Goal: Task Accomplishment & Management: Complete application form

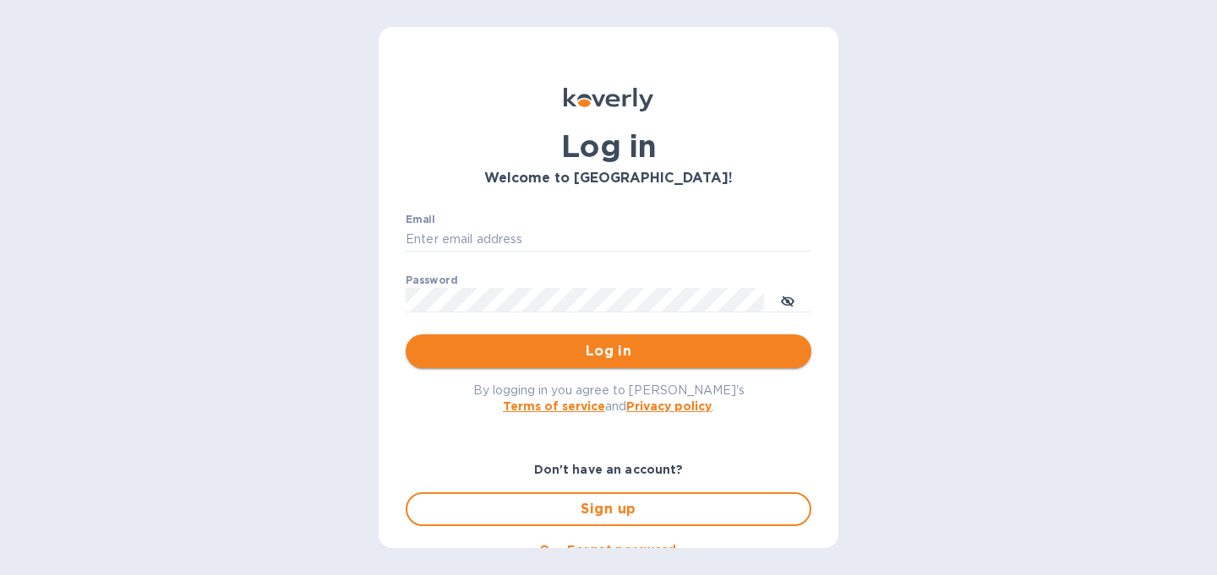
type input "[PERSON_NAME][EMAIL_ADDRESS][DOMAIN_NAME]"
click at [603, 358] on span "Log in" at bounding box center [608, 351] width 379 height 20
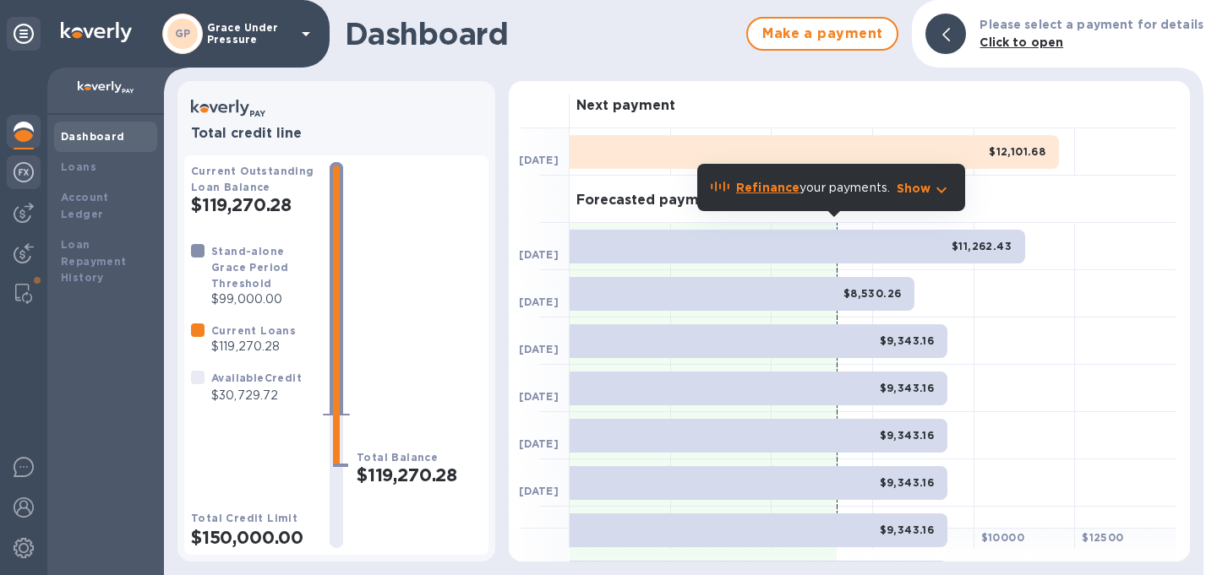
click at [21, 169] on img at bounding box center [24, 172] width 20 height 20
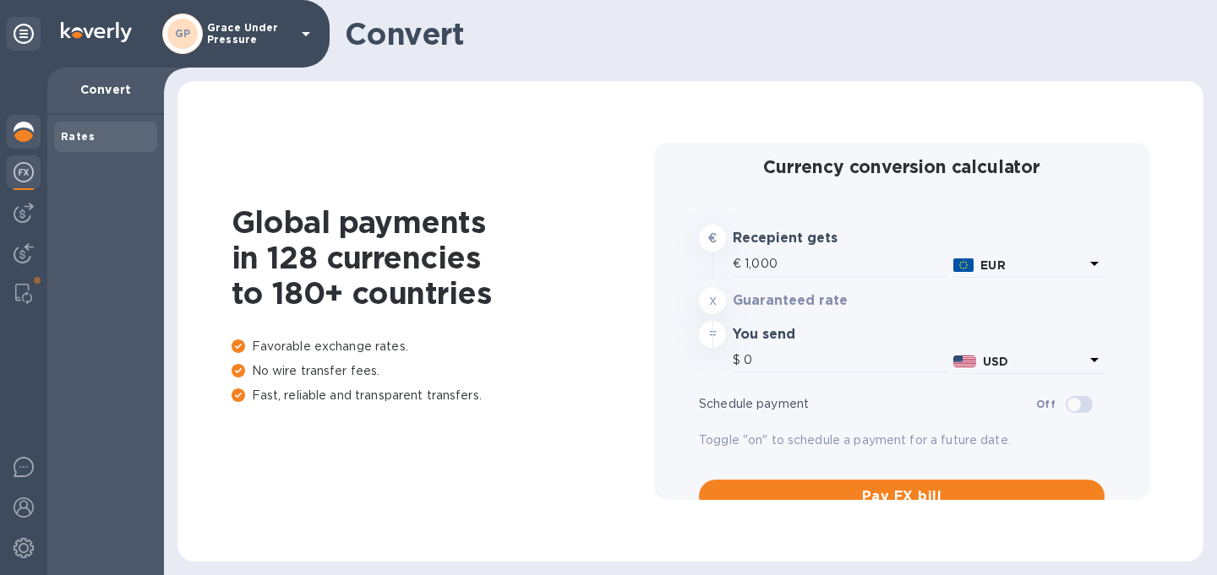
type input "1,181.85"
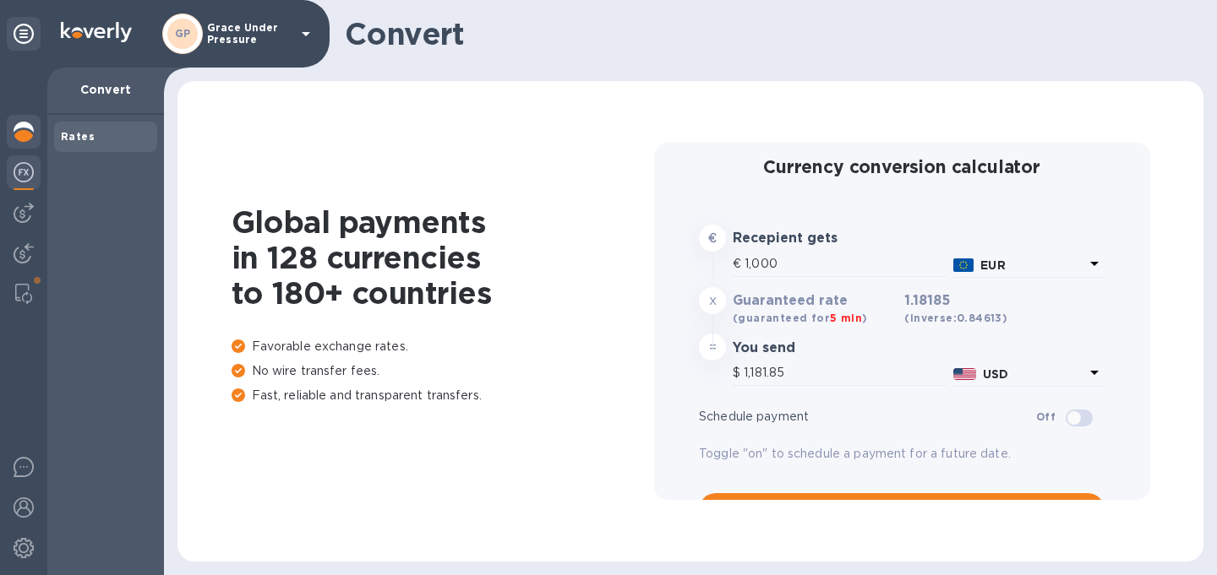
click at [28, 136] on img at bounding box center [24, 132] width 20 height 20
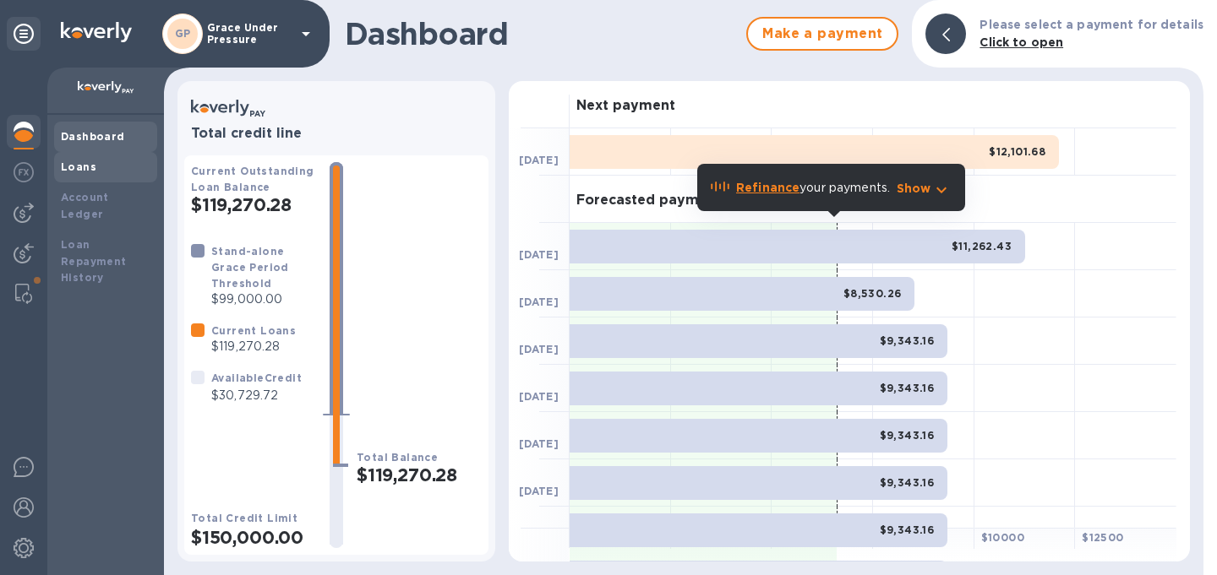
click at [79, 168] on b "Loans" at bounding box center [78, 167] width 35 height 13
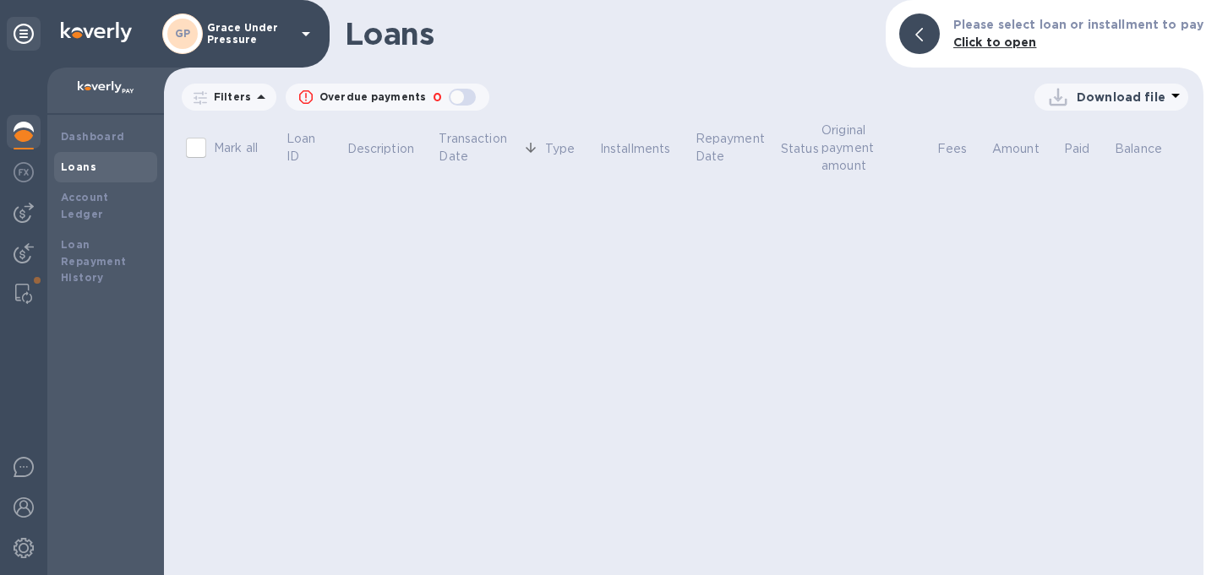
click at [20, 123] on img at bounding box center [24, 132] width 20 height 20
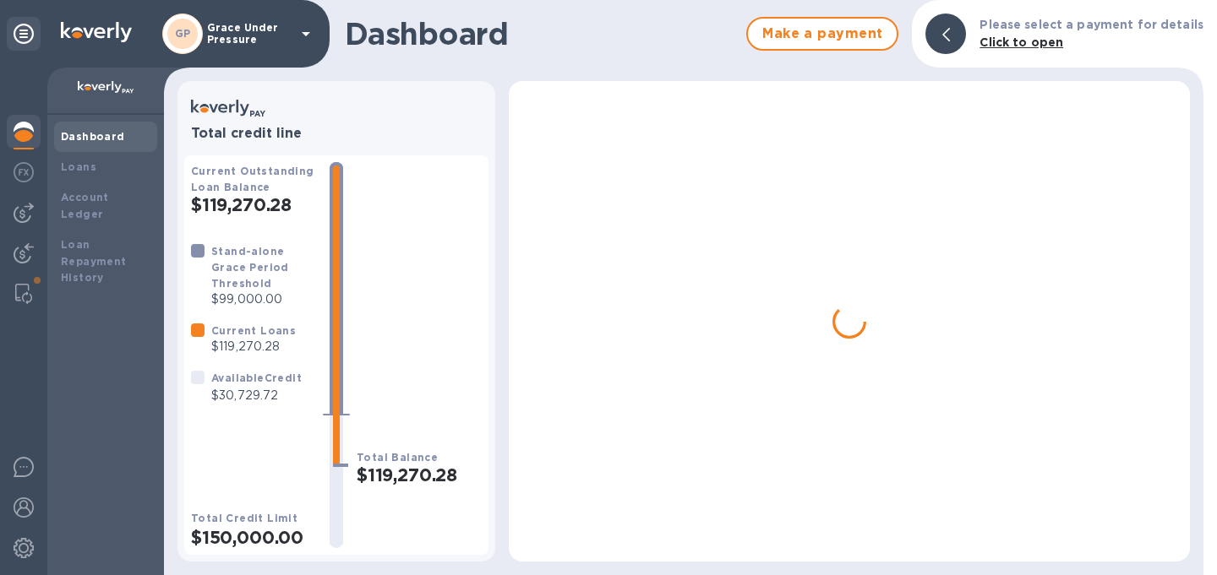
click at [78, 132] on b "Dashboard" at bounding box center [93, 136] width 64 height 13
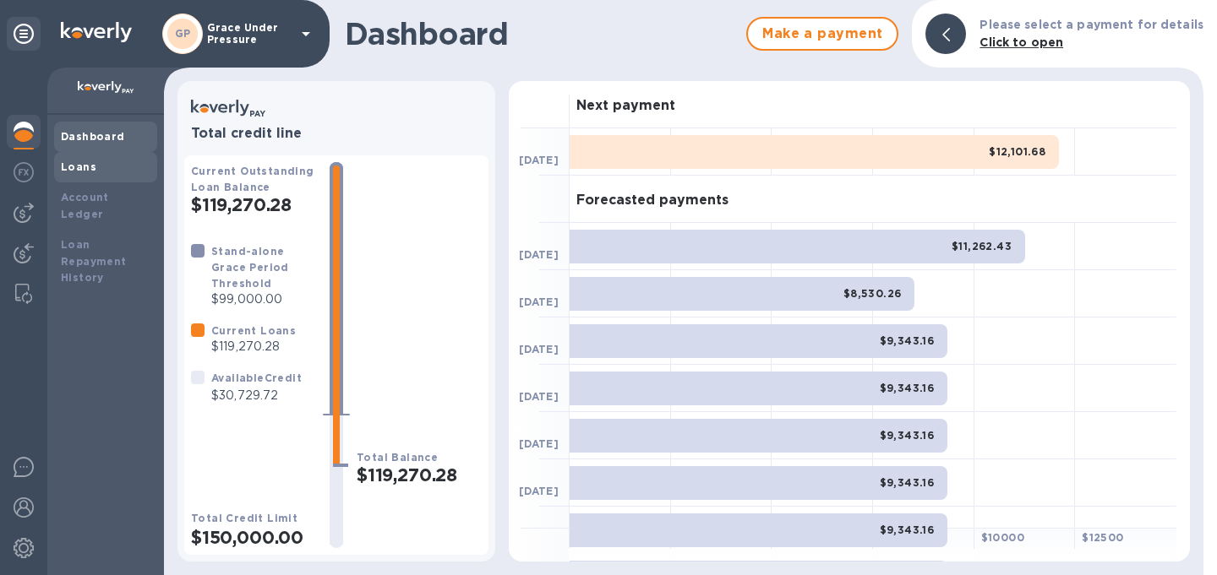
click at [70, 169] on b "Loans" at bounding box center [78, 167] width 35 height 13
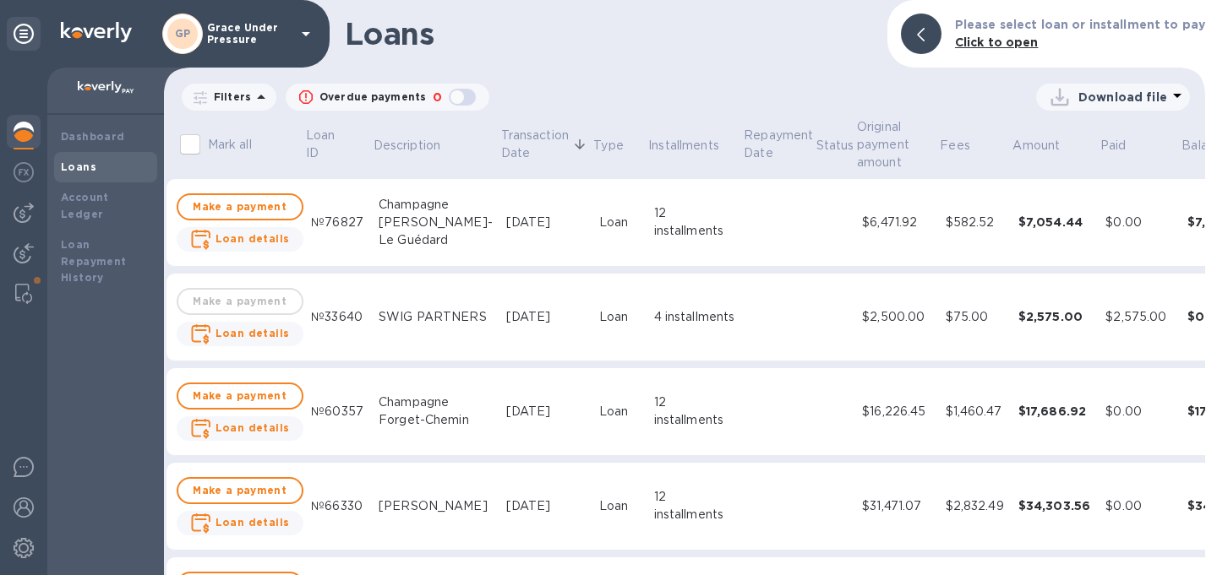
scroll to position [194, 13]
click at [379, 391] on div "Champagne Forget-Chemin" at bounding box center [436, 408] width 114 height 35
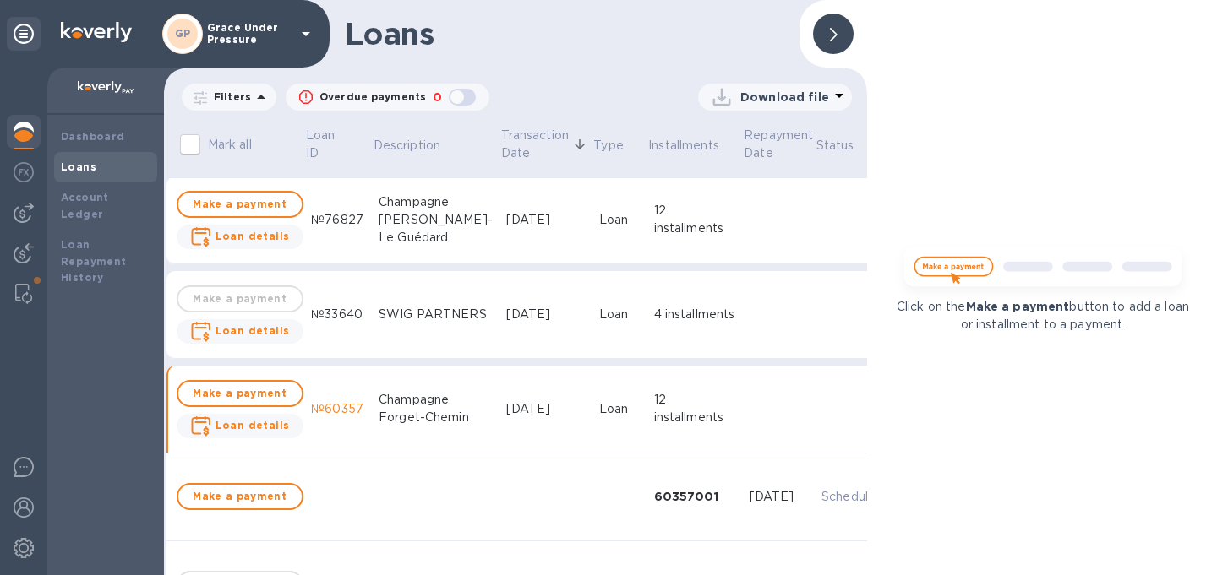
click at [396, 416] on div "Champagne Forget-Chemin" at bounding box center [436, 408] width 114 height 35
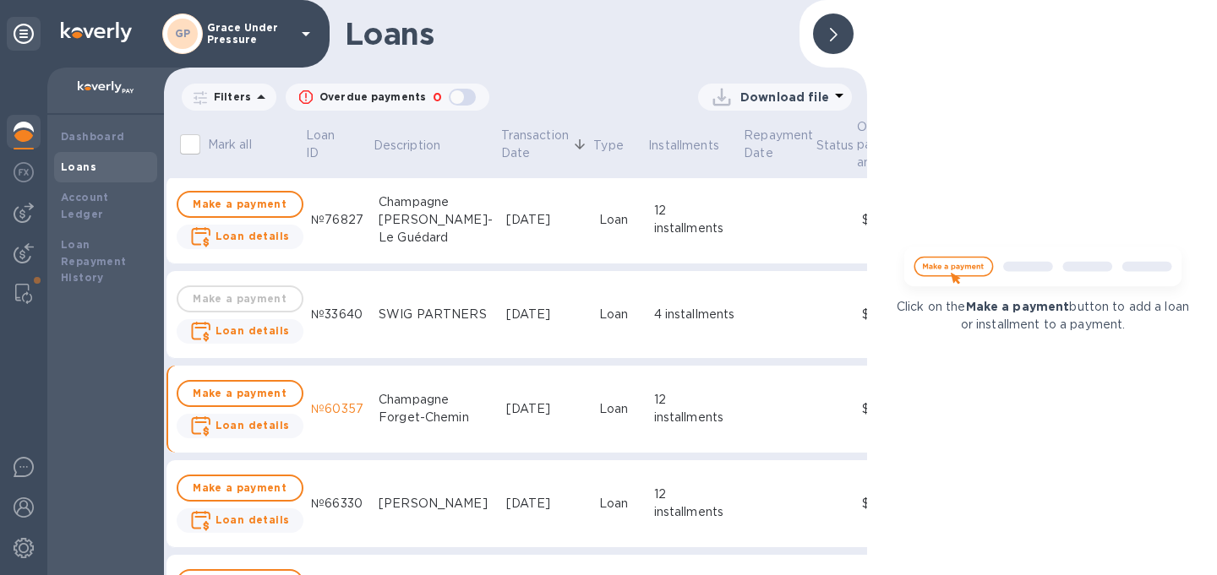
click at [839, 32] on div at bounding box center [833, 34] width 41 height 41
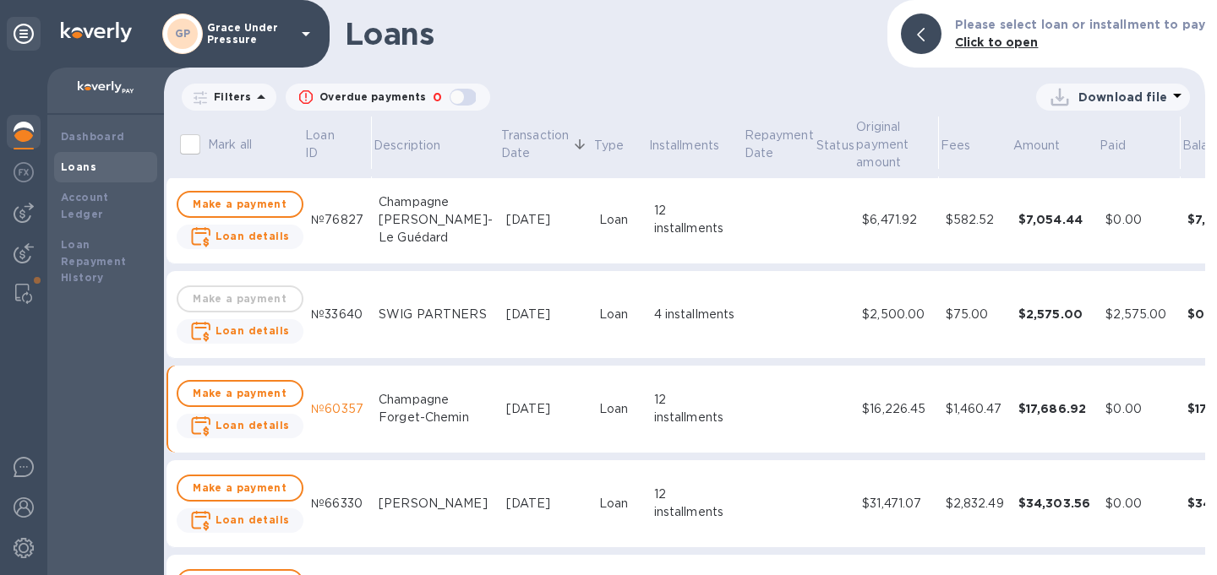
click at [654, 401] on div "12 installments" at bounding box center [695, 408] width 82 height 35
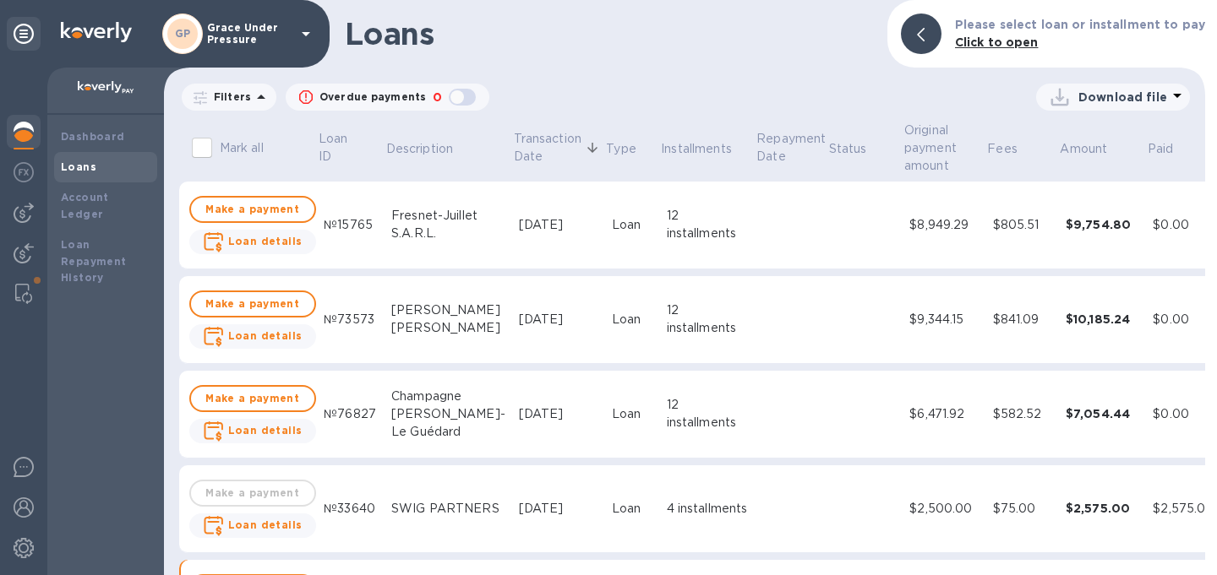
click at [435, 93] on div "0" at bounding box center [437, 97] width 16 height 25
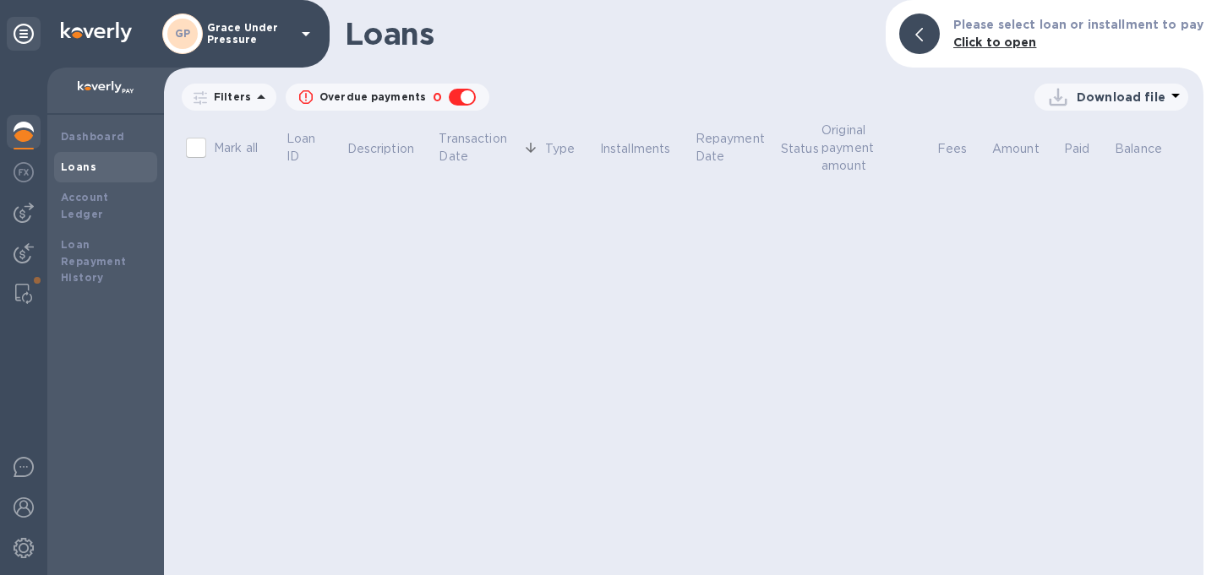
click at [435, 93] on div "0" at bounding box center [437, 97] width 16 height 25
checkbox input "false"
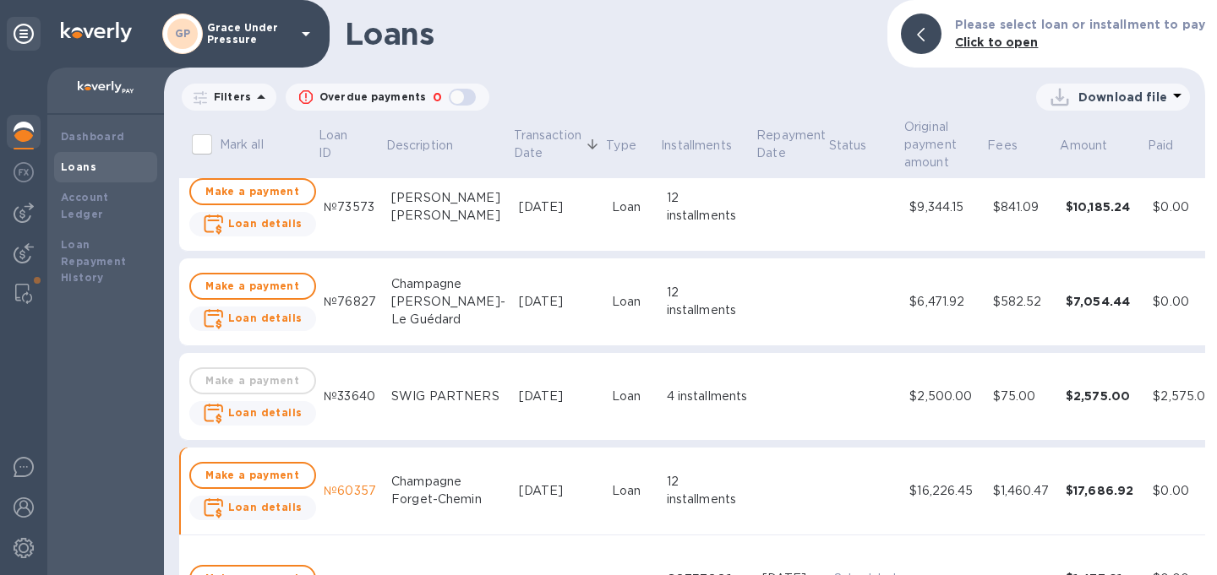
scroll to position [35, 0]
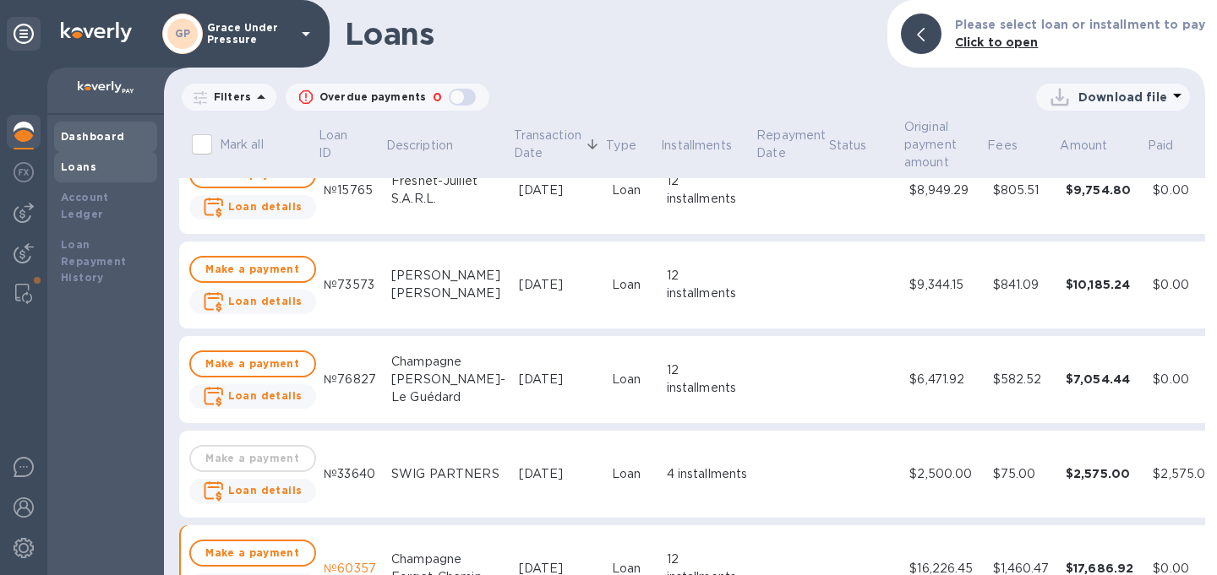
click at [94, 135] on b "Dashboard" at bounding box center [93, 136] width 64 height 13
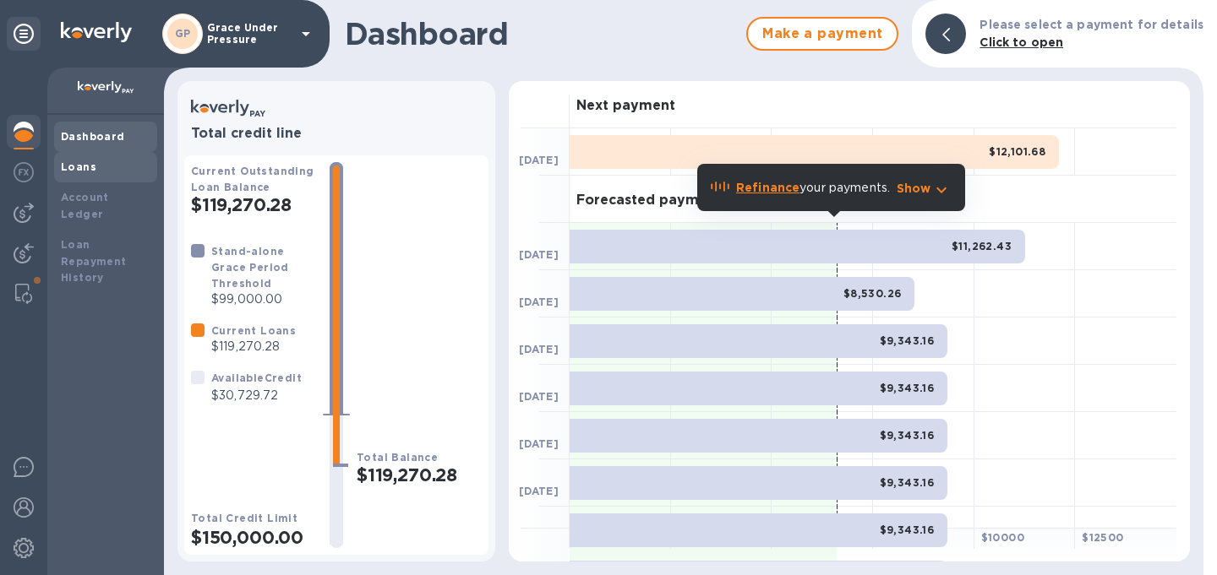
click at [95, 170] on div "Loans" at bounding box center [106, 167] width 90 height 17
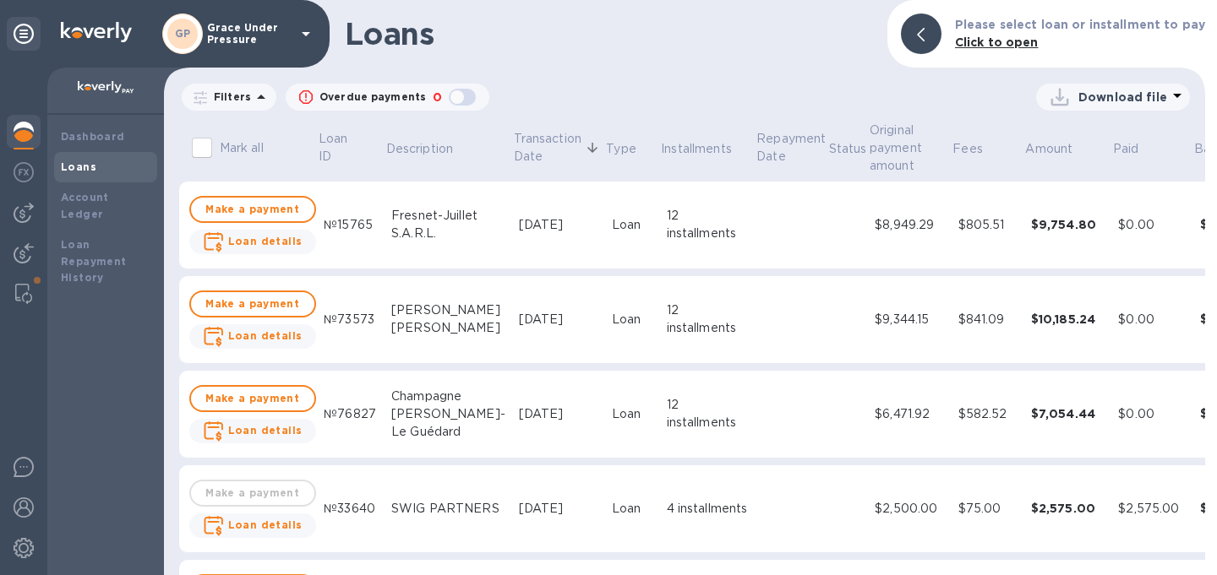
click at [454, 95] on div "button" at bounding box center [462, 97] width 34 height 24
checkbox input "true"
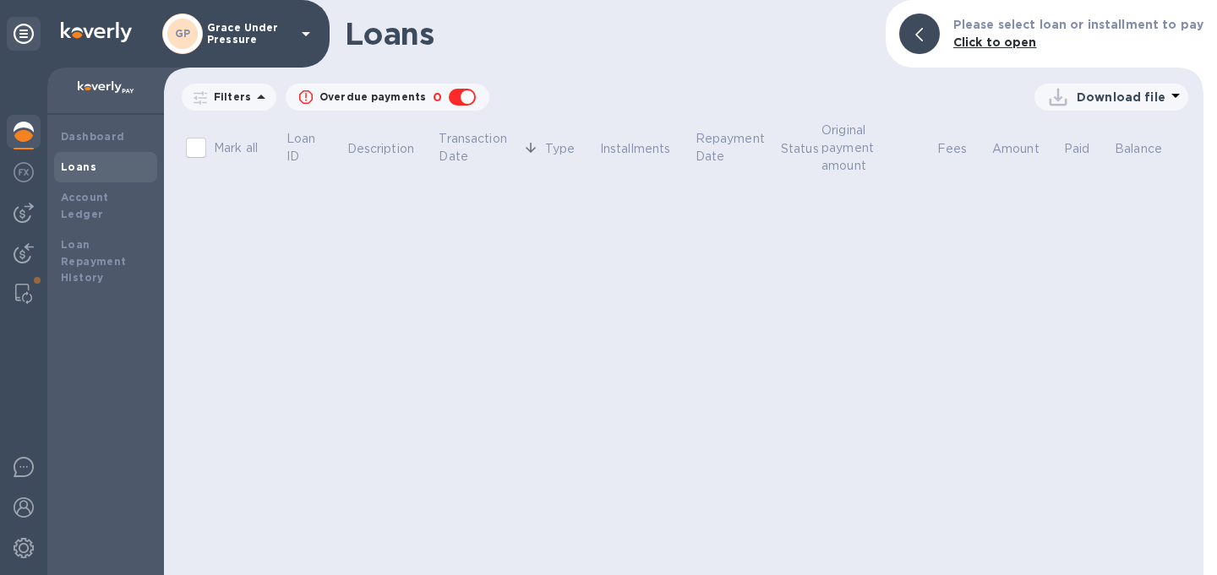
click at [461, 133] on p "Transaction Date" at bounding box center [479, 147] width 81 height 35
click at [457, 141] on p "Transaction Date" at bounding box center [479, 147] width 81 height 35
click at [97, 139] on b "Dashboard" at bounding box center [93, 136] width 64 height 13
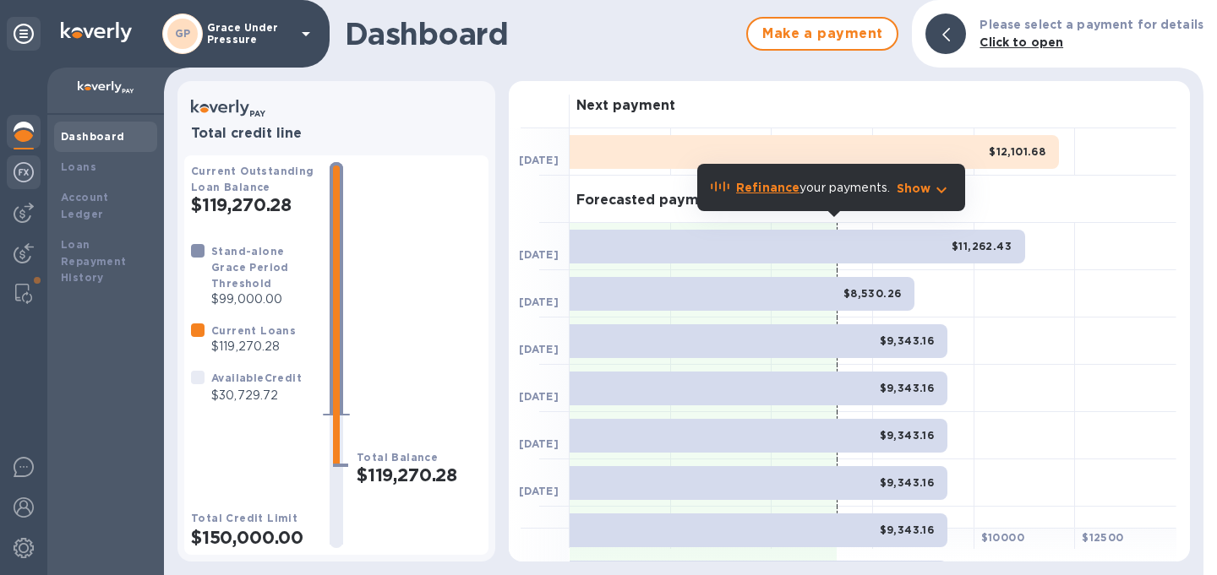
click at [21, 177] on img at bounding box center [24, 172] width 20 height 20
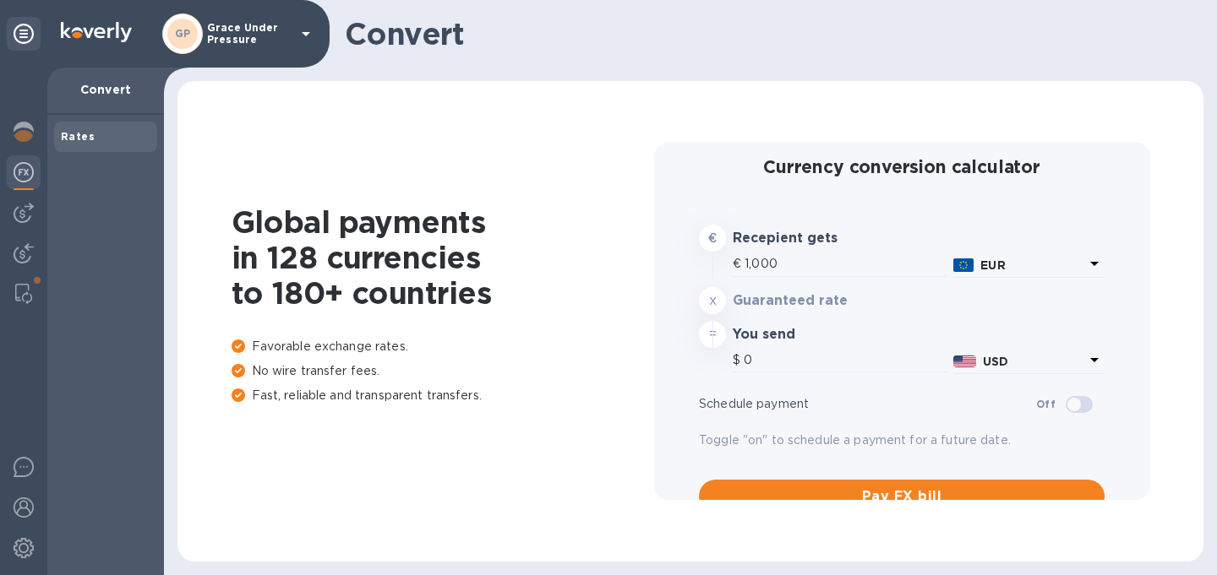
type input "1,181.85"
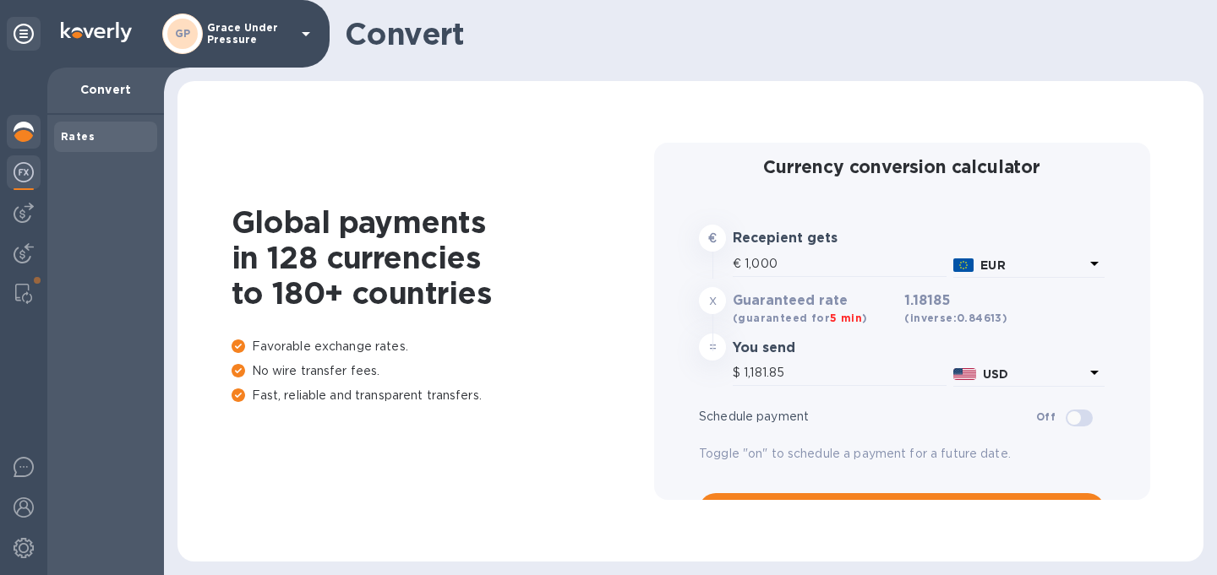
click at [27, 137] on img at bounding box center [24, 132] width 20 height 20
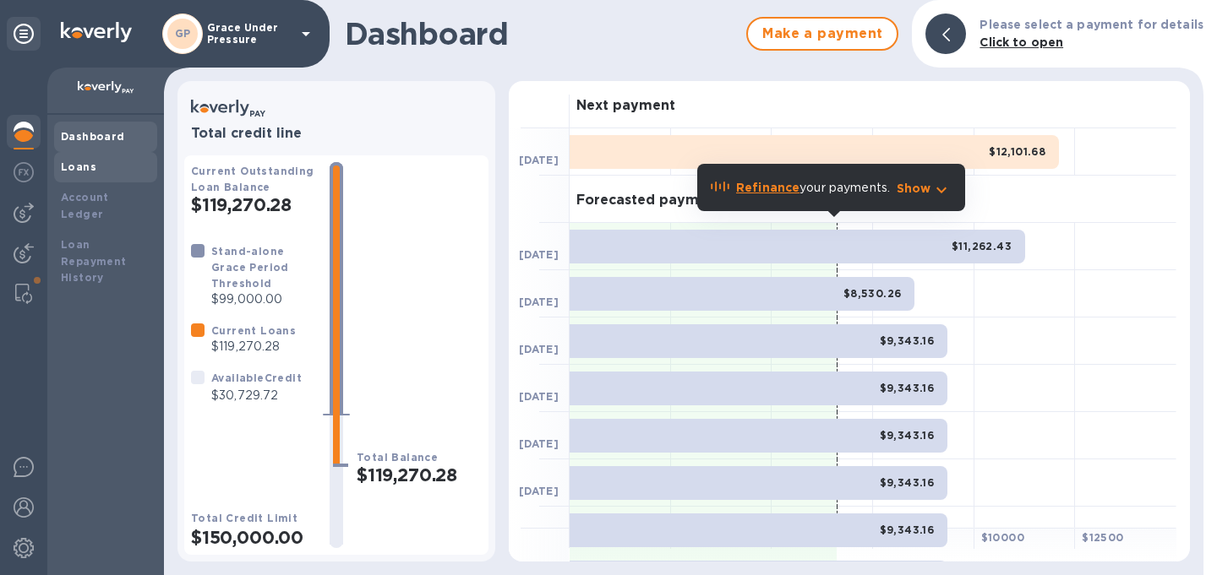
click at [89, 167] on b "Loans" at bounding box center [78, 167] width 35 height 13
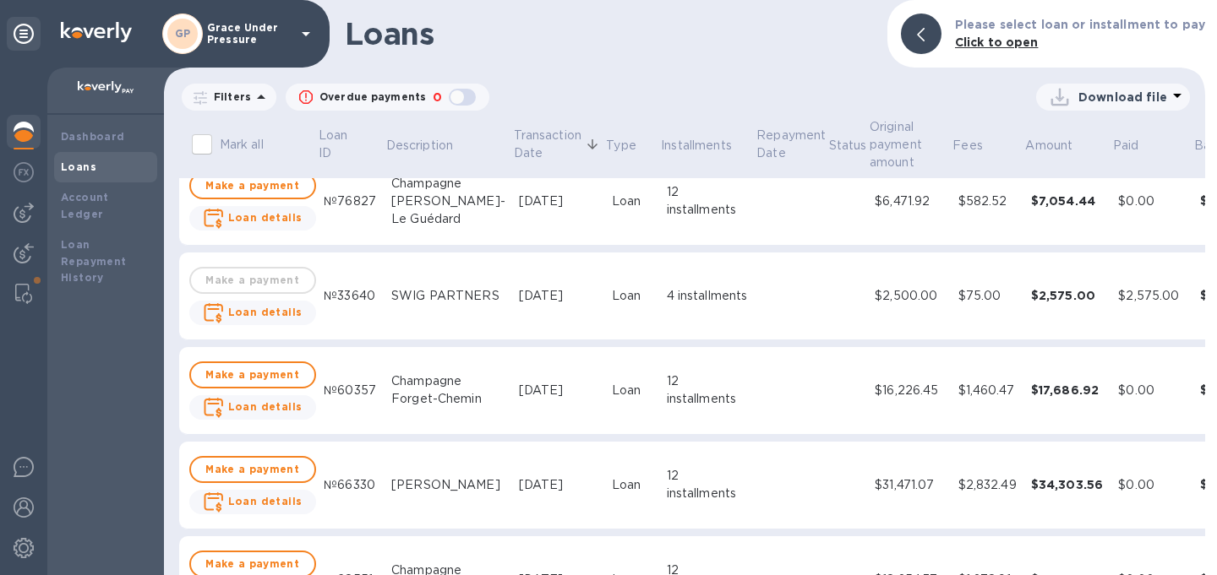
scroll to position [223, 0]
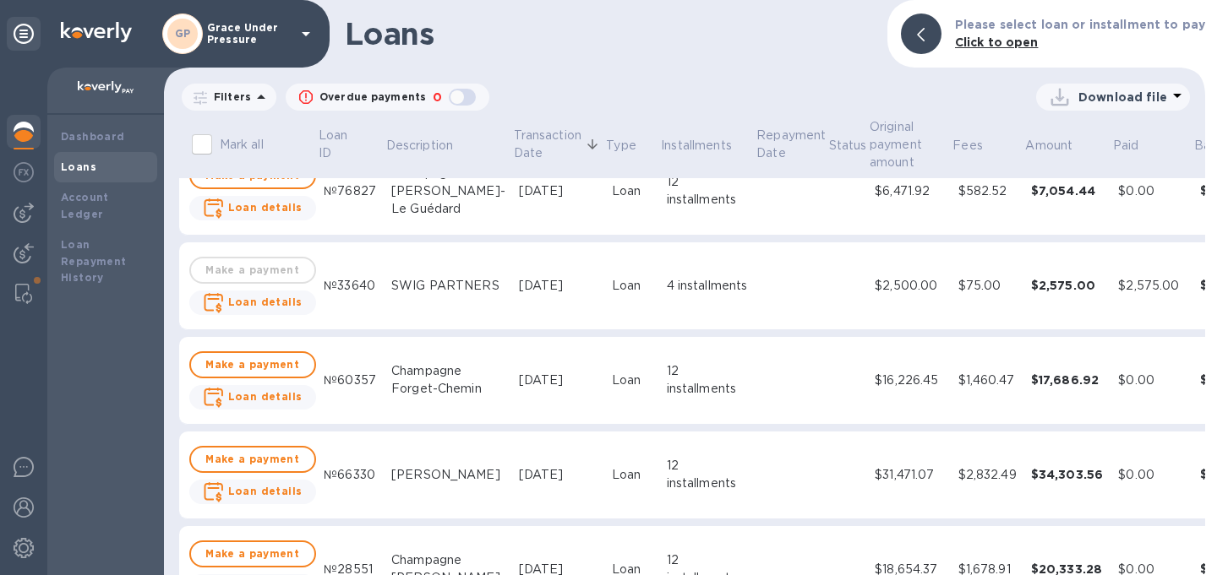
click at [397, 367] on div "Champagne Forget-Chemin" at bounding box center [448, 379] width 114 height 35
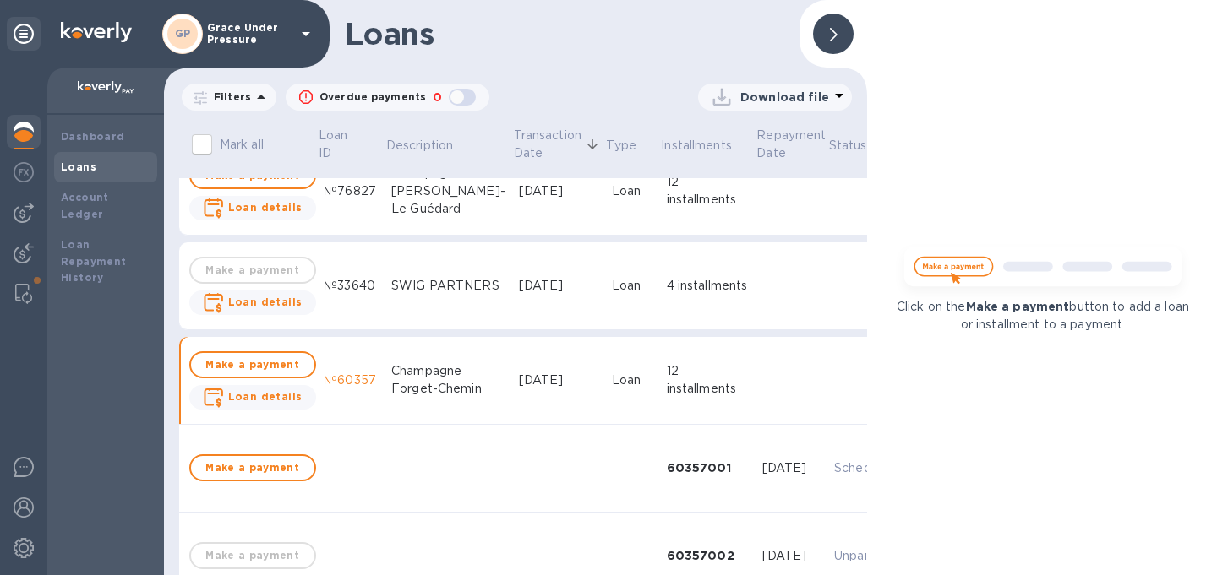
click at [397, 372] on div "Champagne Forget-Chemin" at bounding box center [448, 379] width 114 height 35
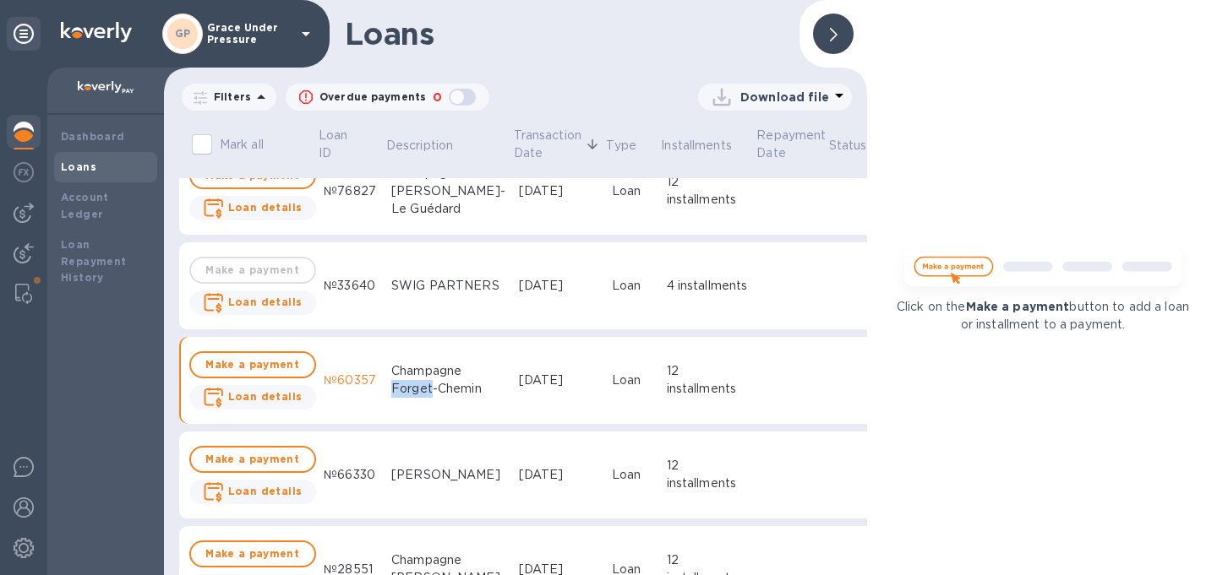
click at [397, 372] on div "Champagne Forget-Chemin" at bounding box center [448, 379] width 114 height 35
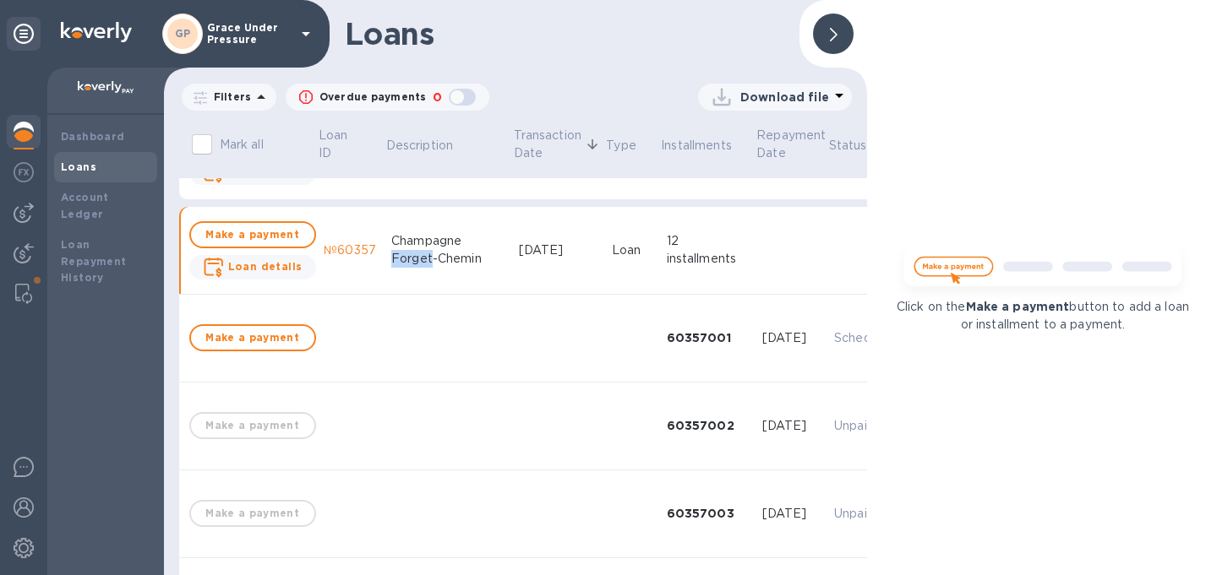
scroll to position [342, 0]
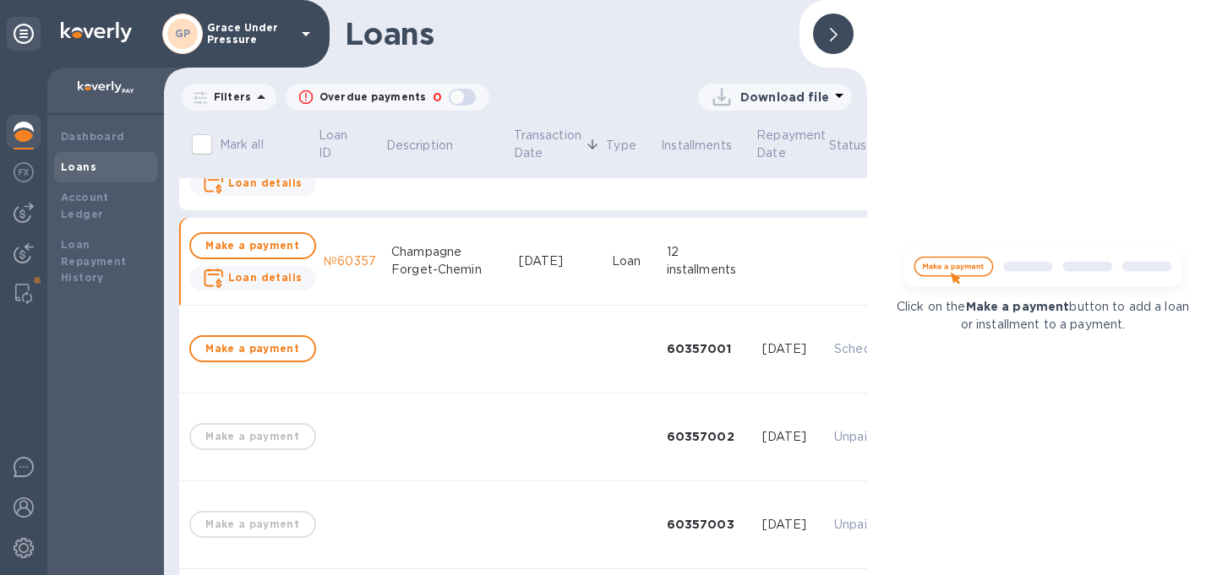
click at [519, 269] on div "[DATE]" at bounding box center [558, 262] width 79 height 18
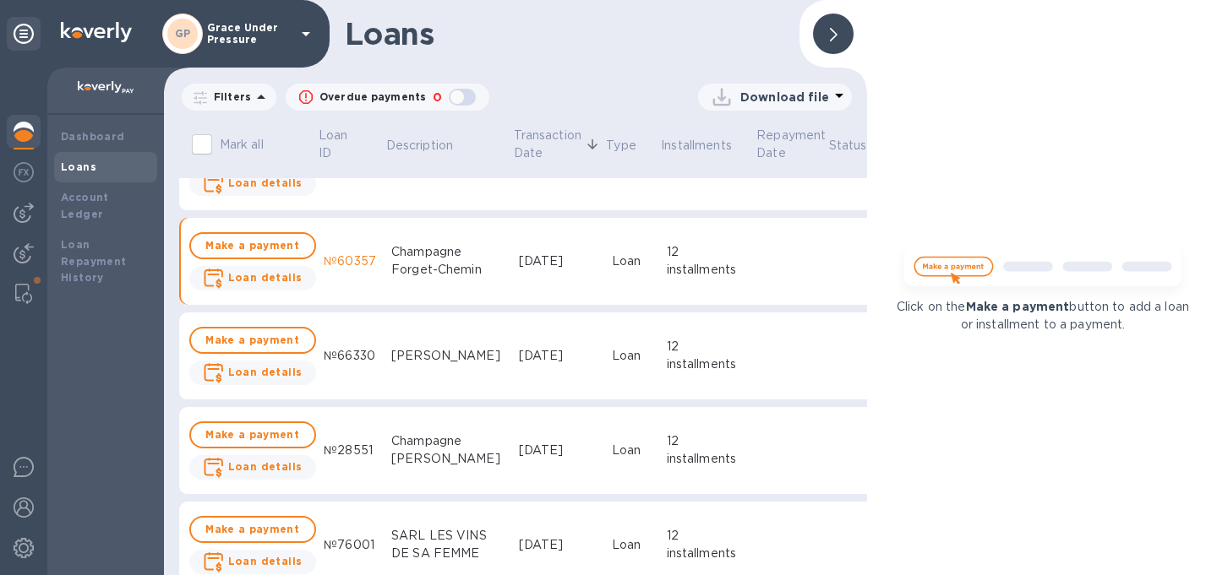
click at [519, 269] on div "[DATE]" at bounding box center [558, 262] width 79 height 18
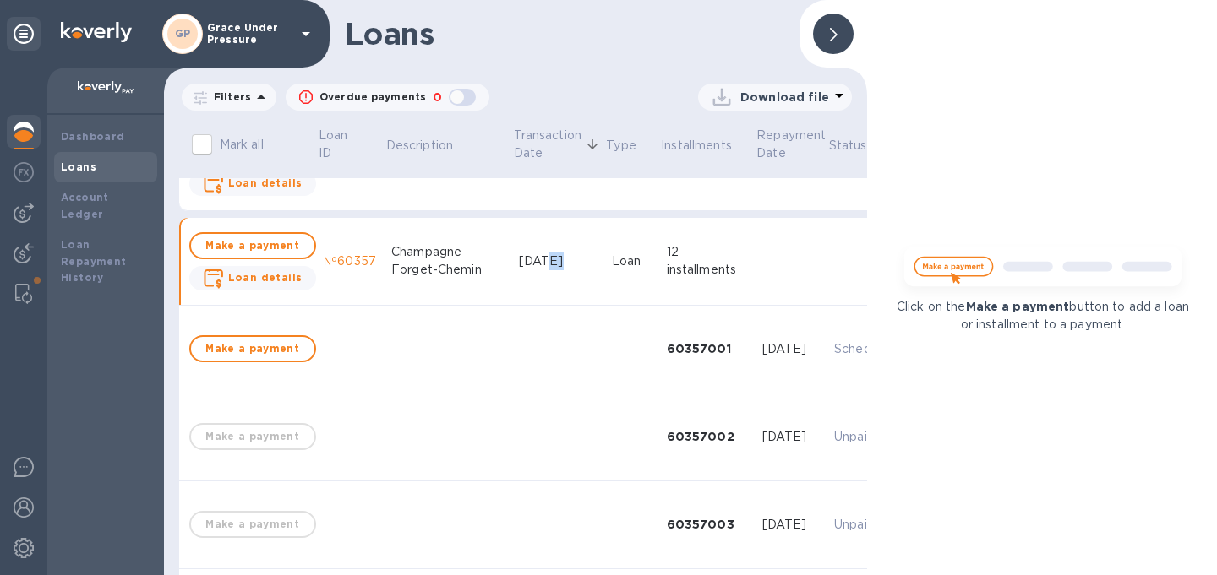
click at [519, 269] on div "[DATE]" at bounding box center [558, 262] width 79 height 18
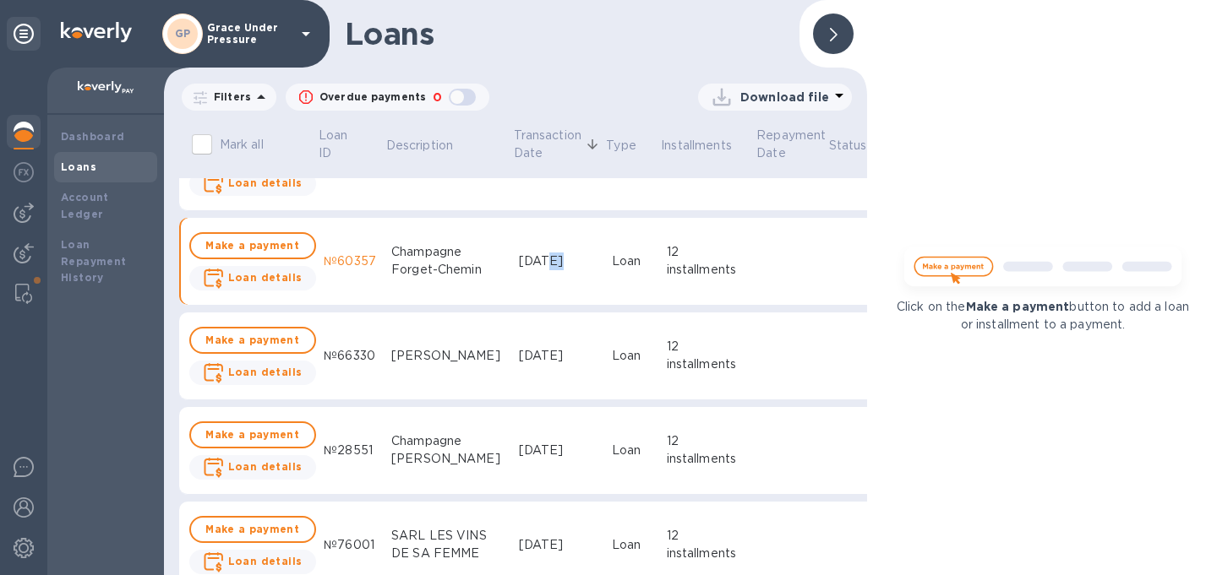
click at [519, 269] on div "[DATE]" at bounding box center [558, 262] width 79 height 18
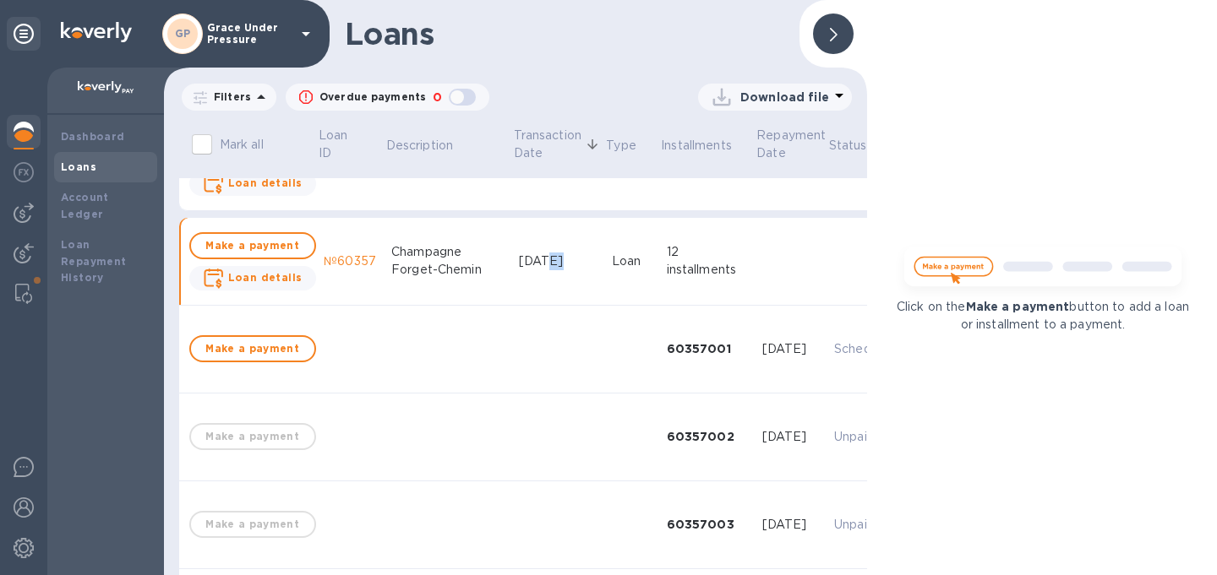
click at [519, 269] on div "[DATE]" at bounding box center [558, 262] width 79 height 18
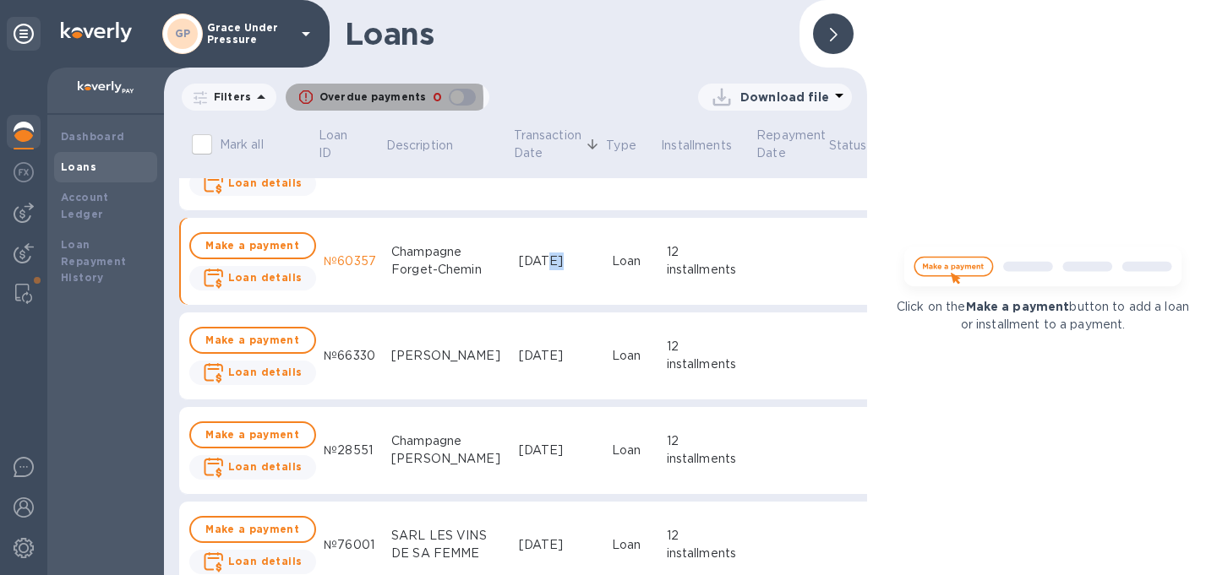
click at [357, 99] on p "Overdue payments" at bounding box center [372, 97] width 106 height 15
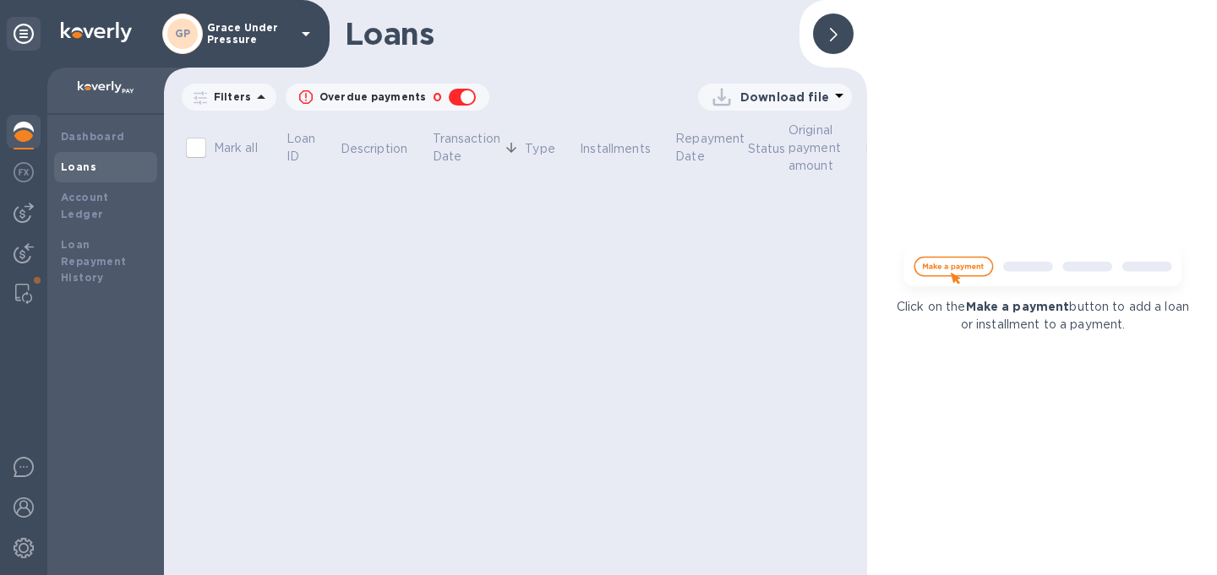
scroll to position [0, 0]
click at [357, 99] on p "Overdue payments" at bounding box center [372, 97] width 106 height 15
checkbox input "false"
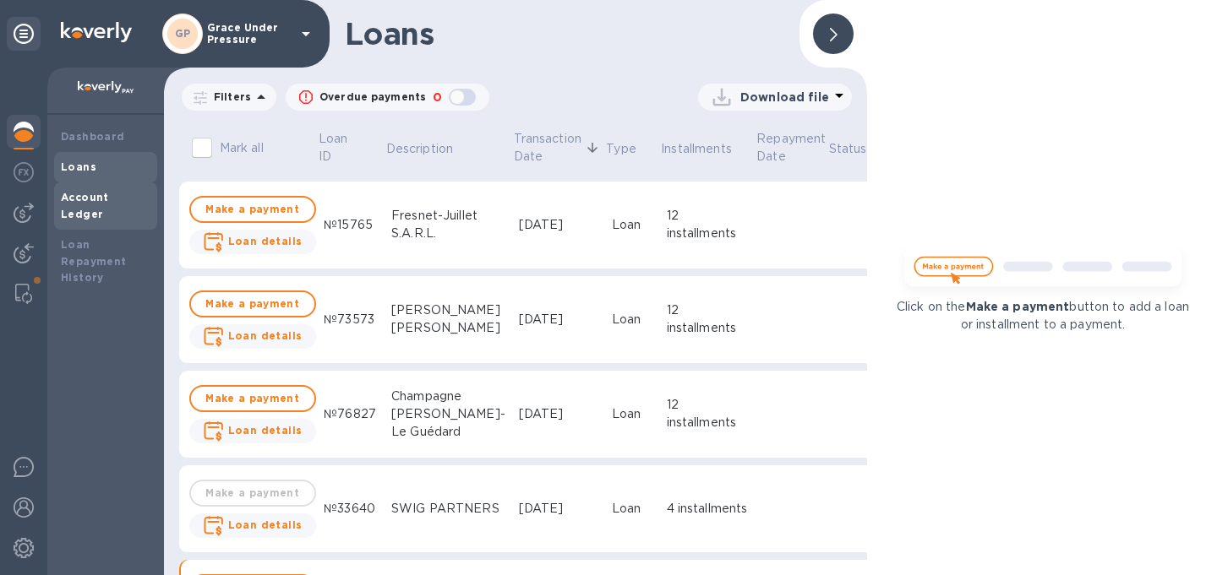
click at [80, 193] on b "Account Ledger" at bounding box center [85, 206] width 48 height 30
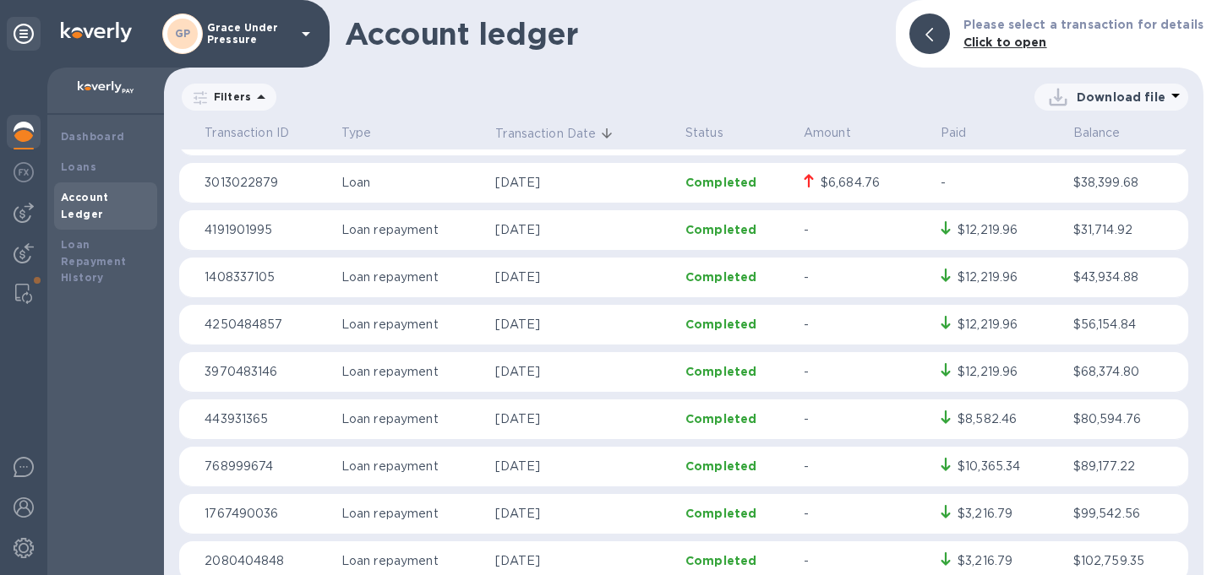
scroll to position [1415, 0]
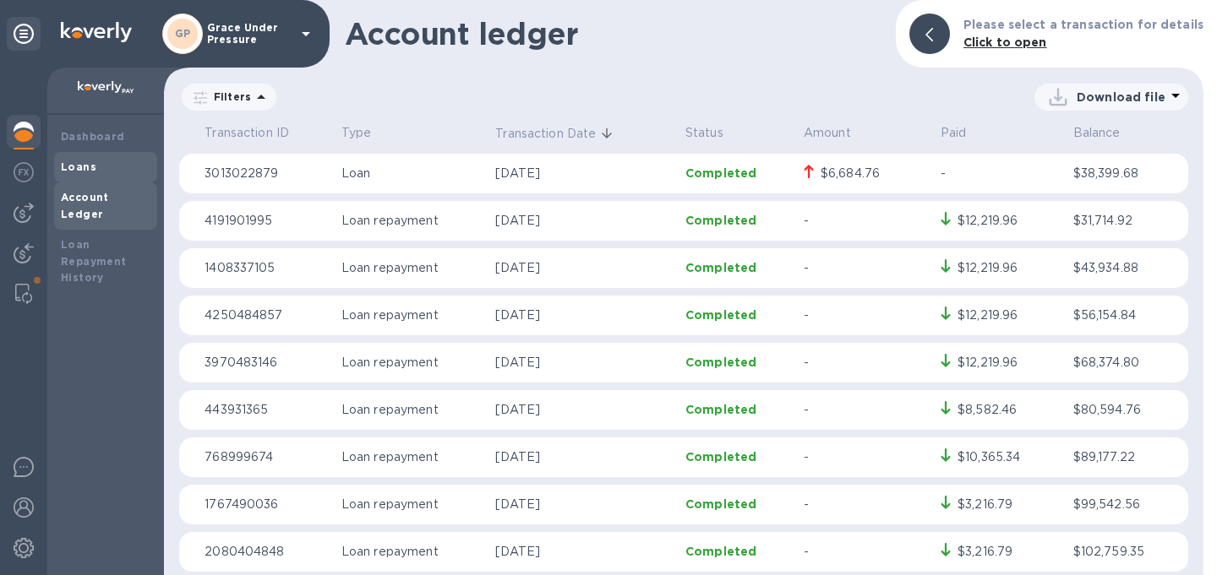
click at [80, 161] on b "Loans" at bounding box center [78, 167] width 35 height 13
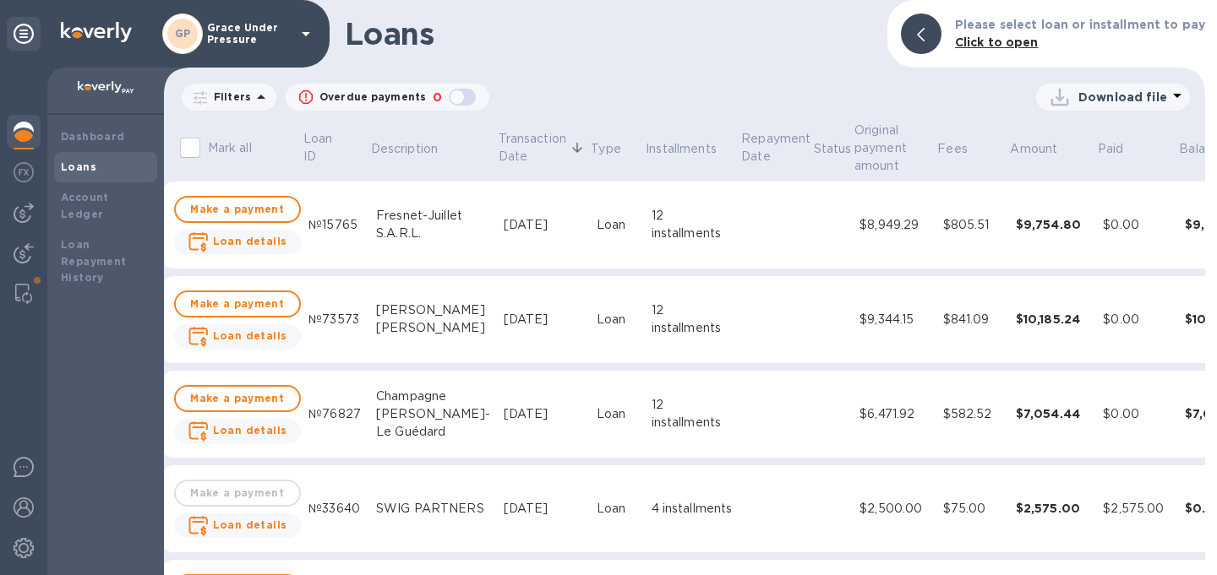
scroll to position [0, 18]
click at [24, 211] on img at bounding box center [24, 213] width 20 height 20
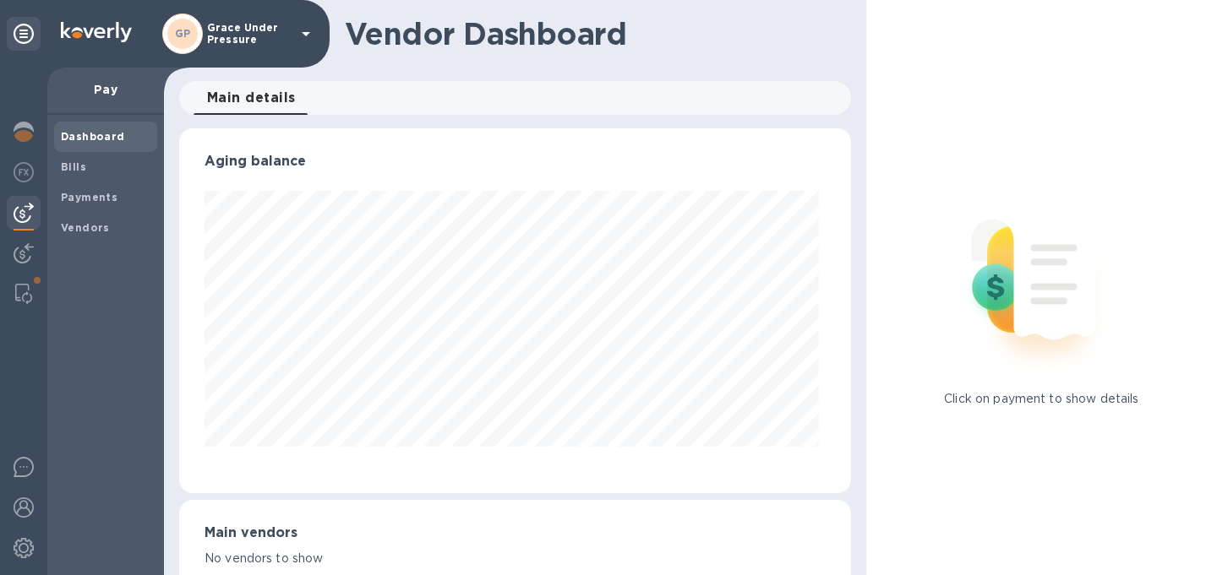
scroll to position [365, 665]
click at [24, 254] on img at bounding box center [24, 253] width 20 height 20
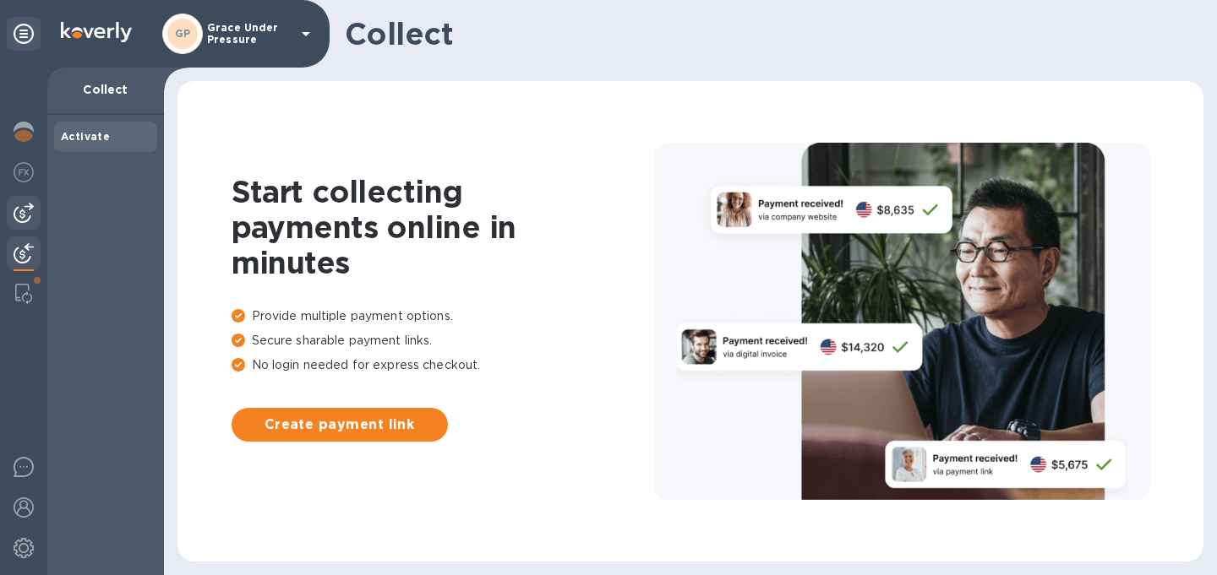
click at [24, 221] on img at bounding box center [24, 213] width 20 height 20
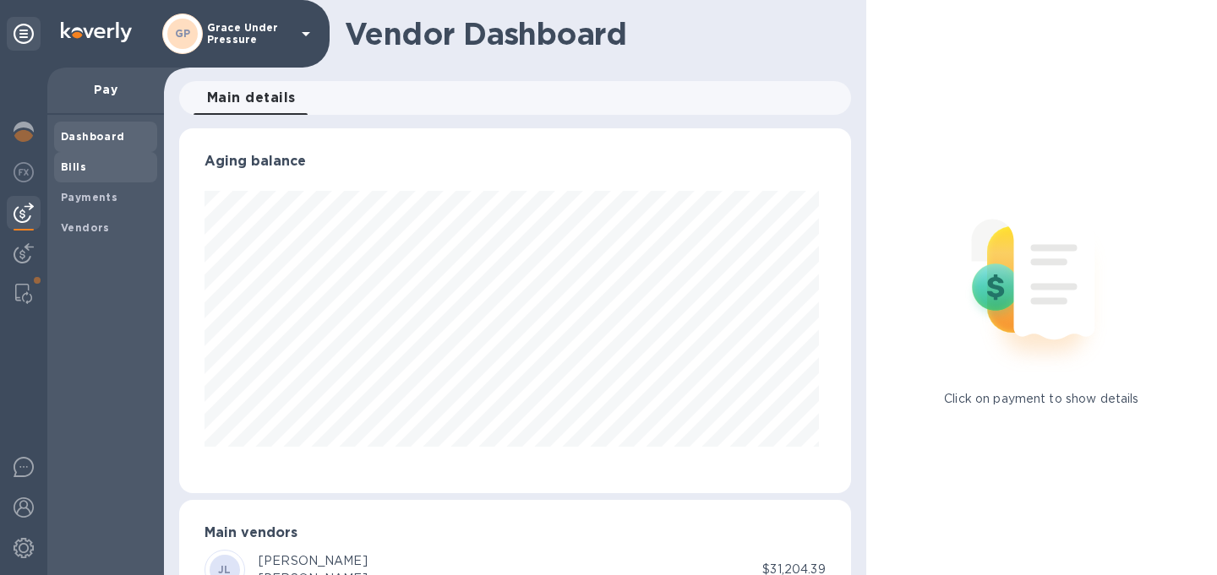
scroll to position [365, 665]
click at [72, 160] on span "Bills" at bounding box center [73, 167] width 25 height 17
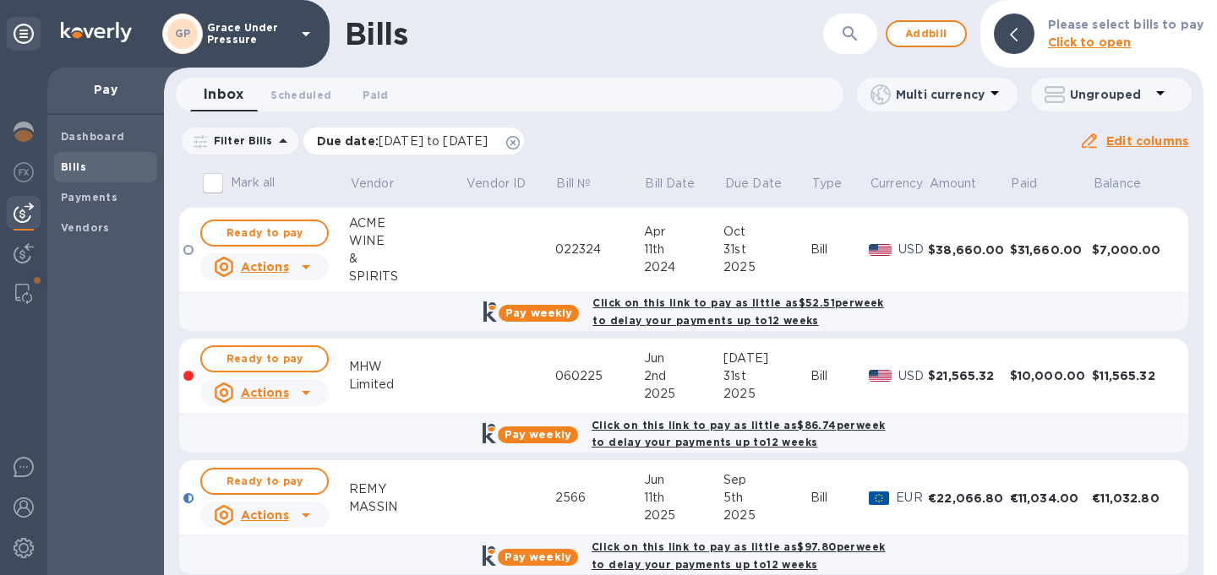
click at [520, 144] on icon at bounding box center [513, 143] width 14 height 14
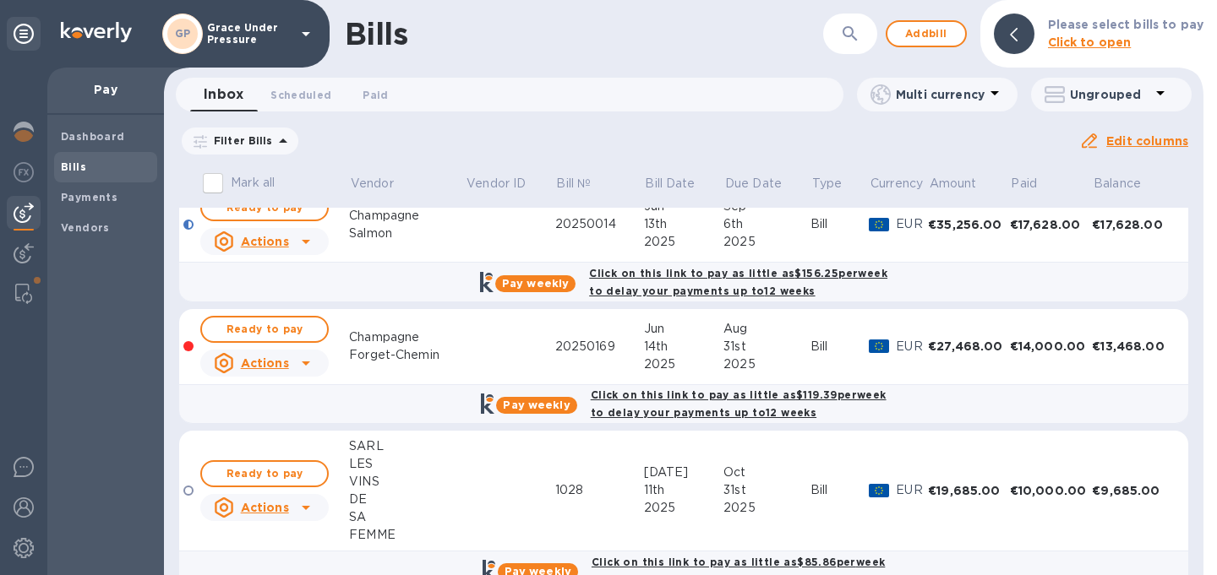
scroll to position [519, 0]
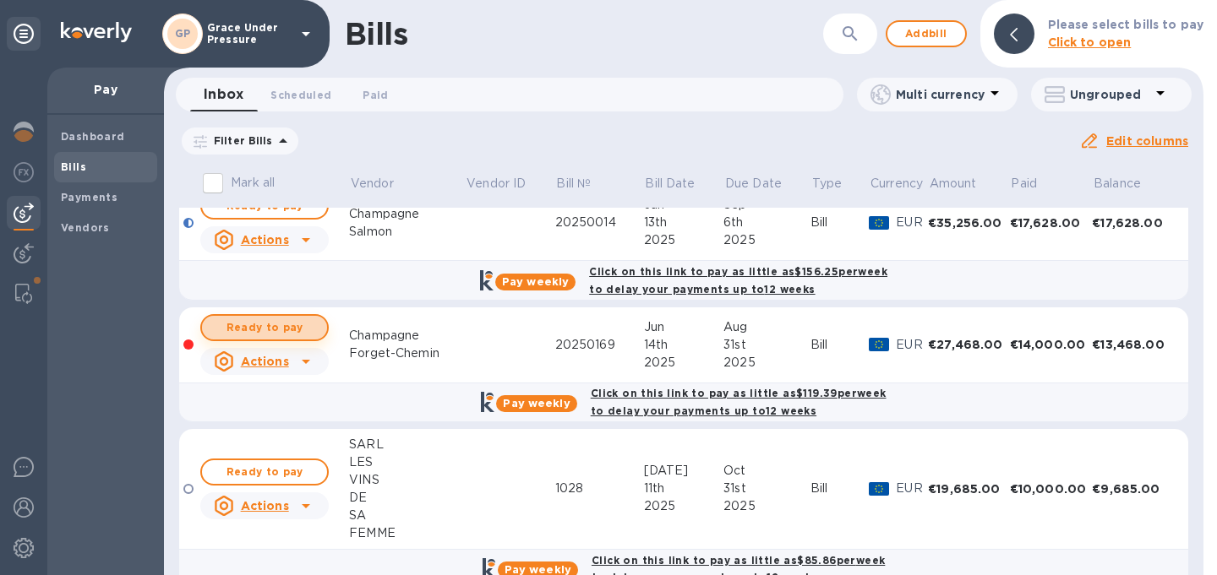
click at [281, 338] on span "Ready to pay" at bounding box center [264, 328] width 98 height 20
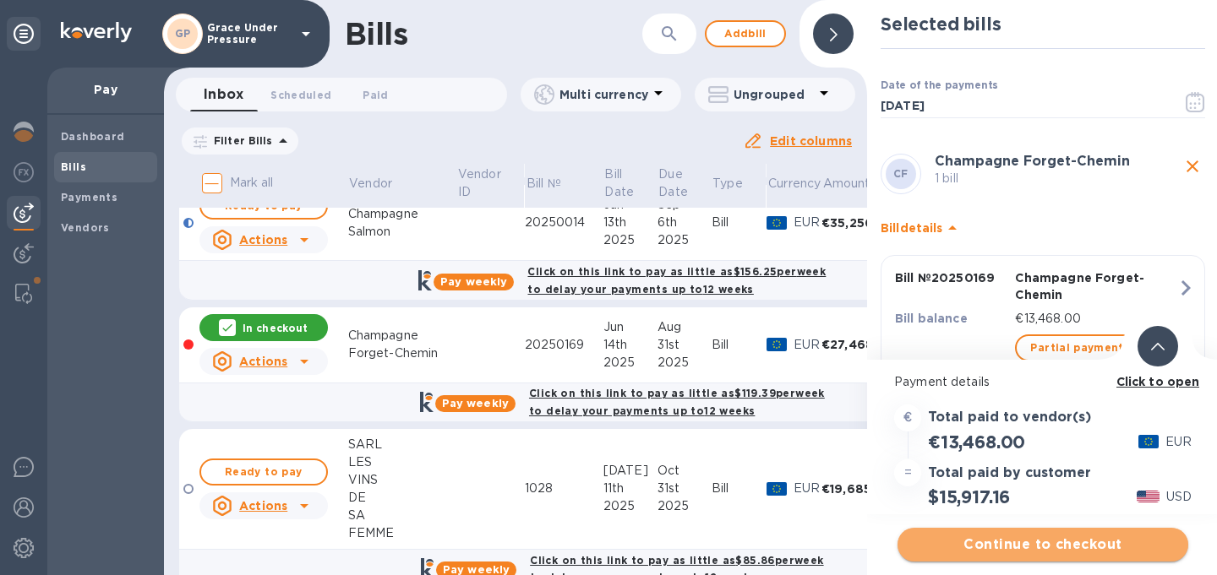
click at [996, 539] on span "Continue to checkout" at bounding box center [1043, 545] width 264 height 20
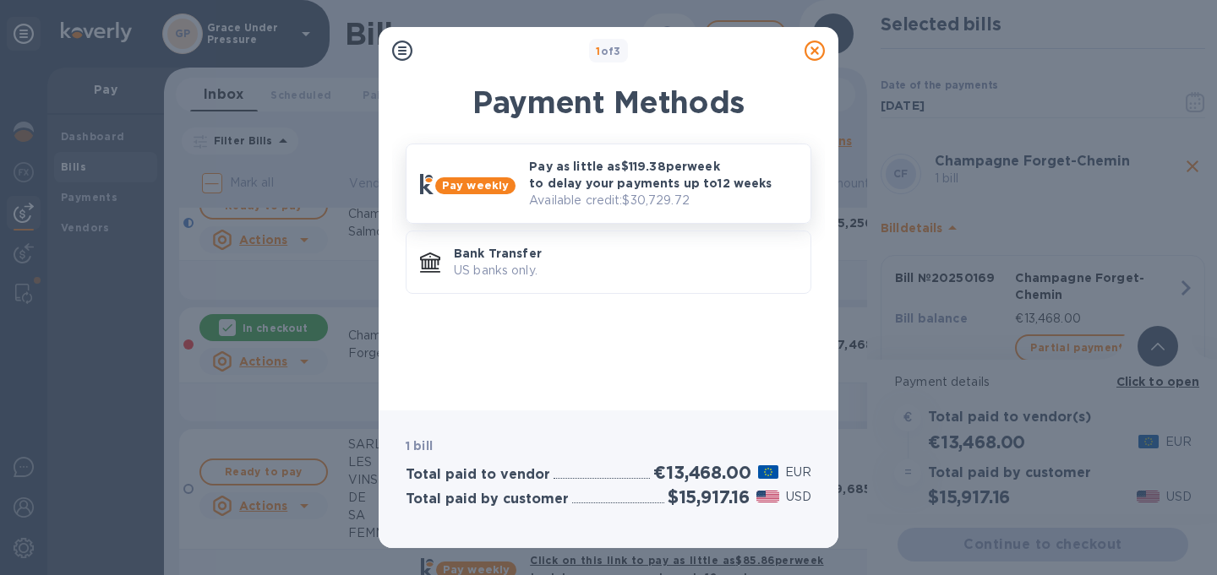
click at [655, 176] on p "Pay as little as $119.38 per week to delay your payments up to 12 weeks" at bounding box center [663, 175] width 268 height 34
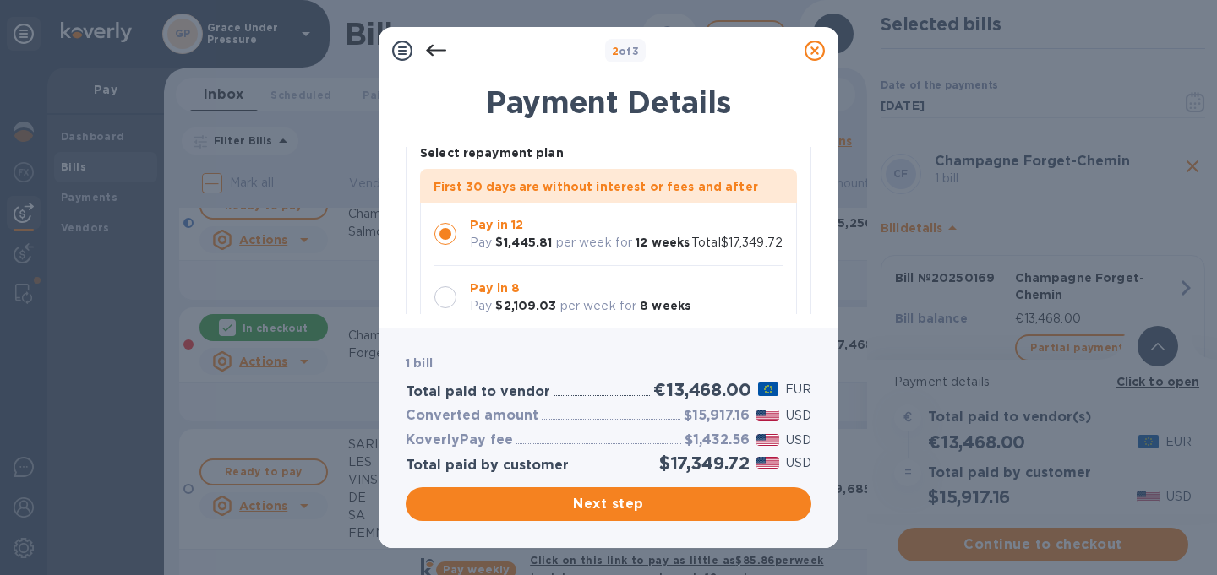
scroll to position [49, 0]
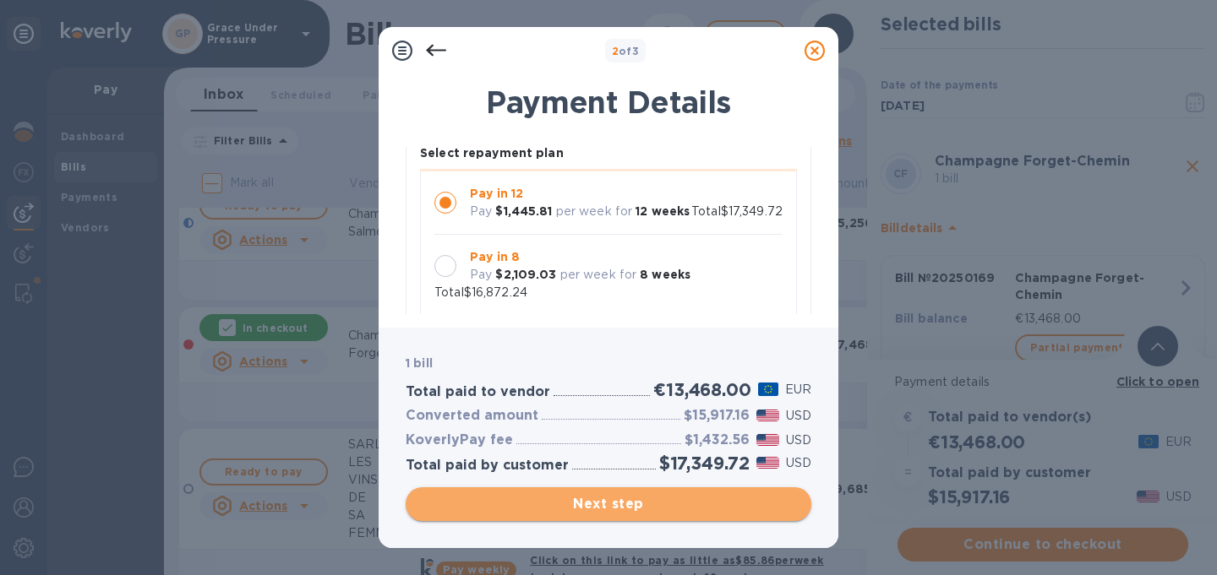
click at [569, 504] on span "Next step" at bounding box center [608, 504] width 379 height 20
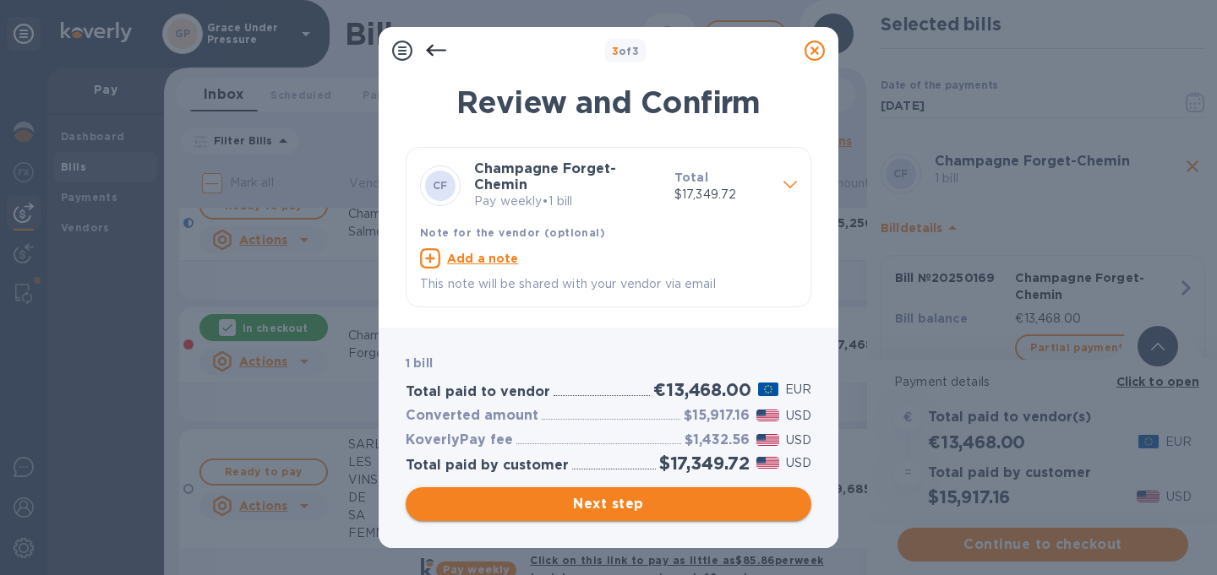
click at [581, 499] on span "Next step" at bounding box center [608, 504] width 379 height 20
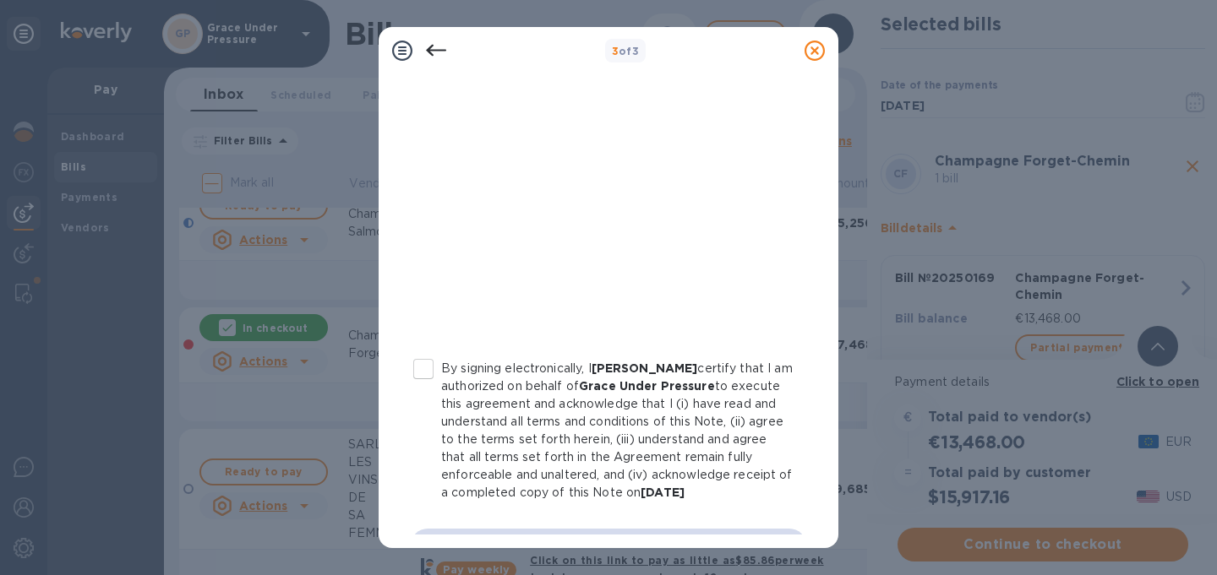
scroll to position [389, 0]
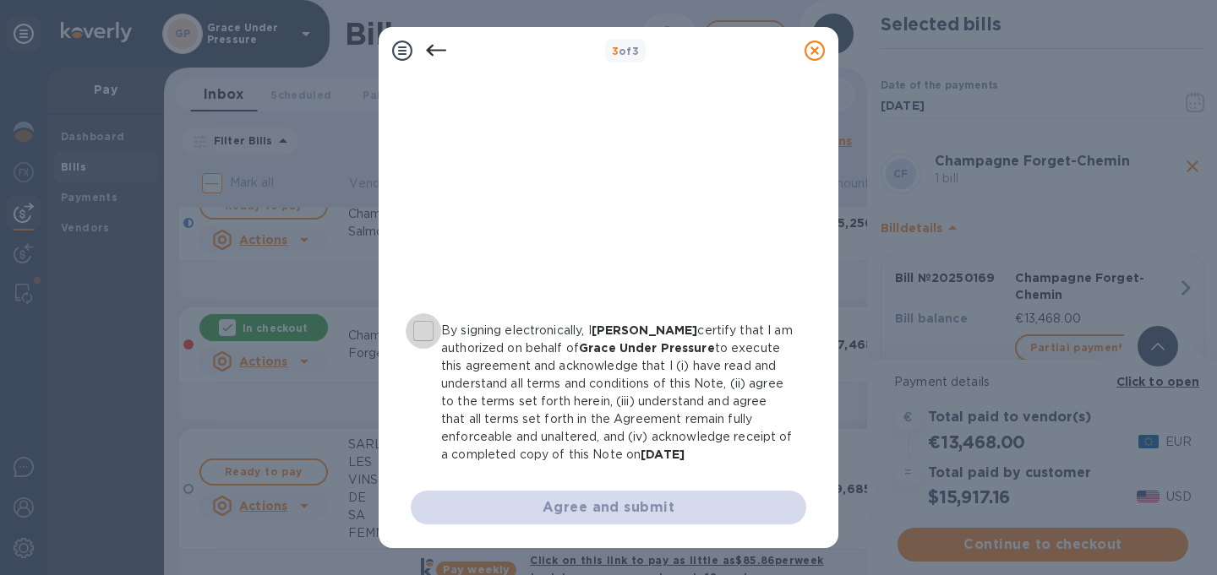
click at [425, 313] on input "By signing electronically, I [PERSON_NAME] certify that I am authorized on beha…" at bounding box center [423, 330] width 35 height 35
checkbox input "true"
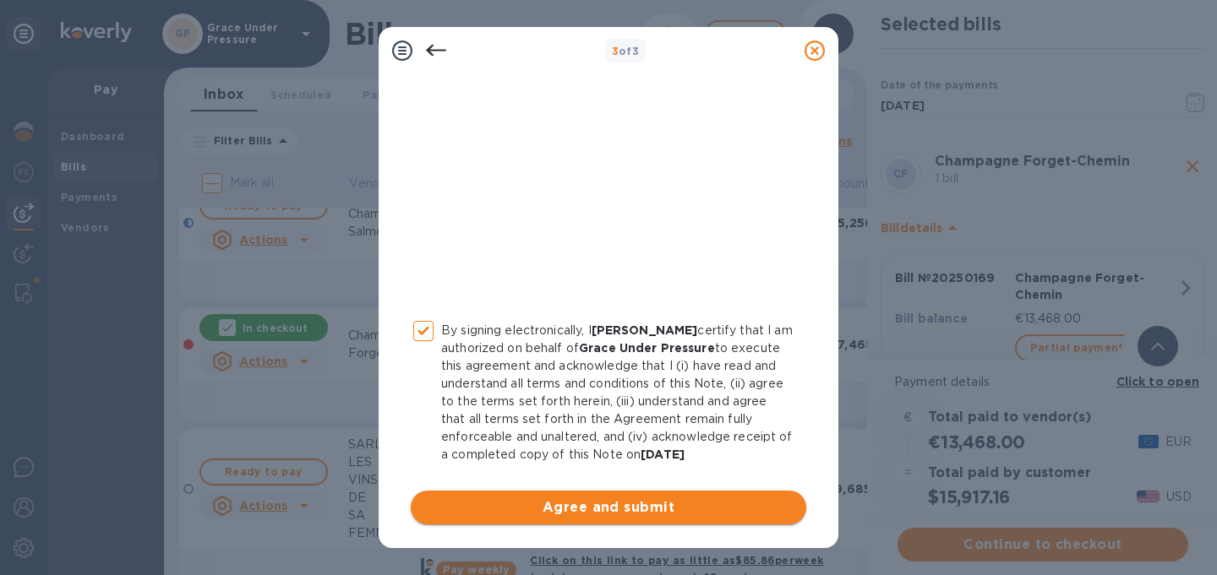
click at [602, 498] on span "Agree and submit" at bounding box center [608, 508] width 368 height 20
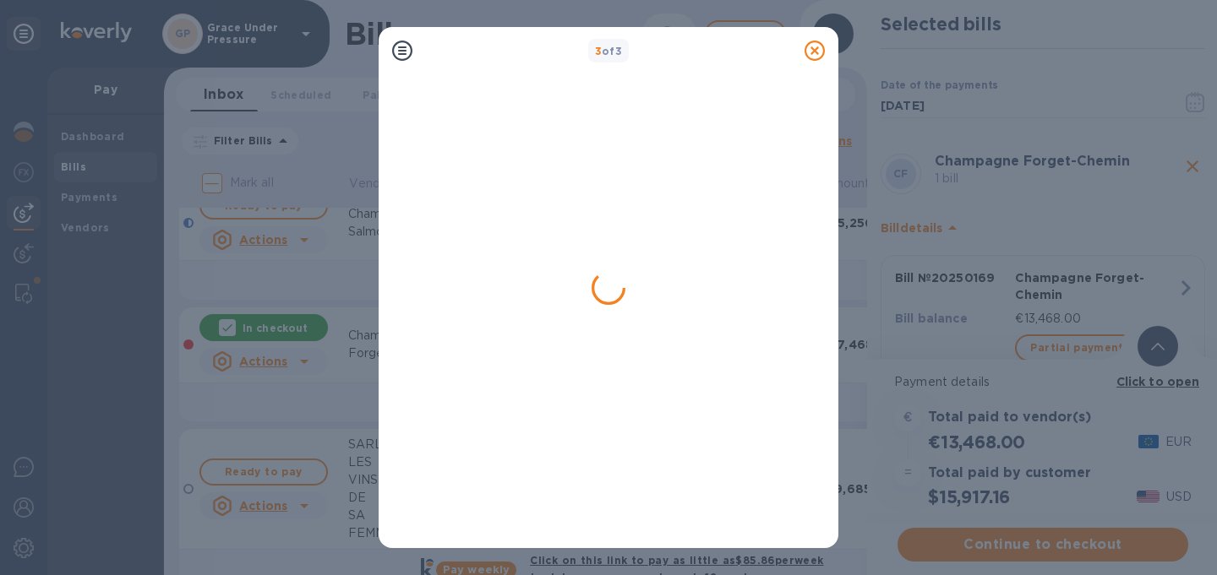
scroll to position [0, 0]
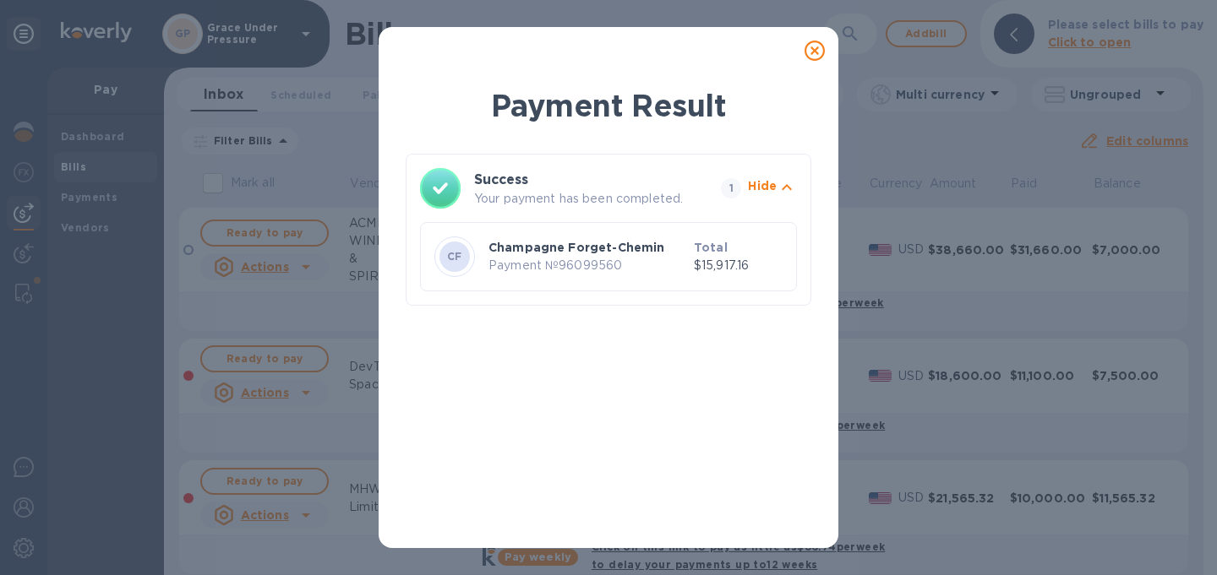
click at [815, 53] on icon at bounding box center [814, 51] width 20 height 20
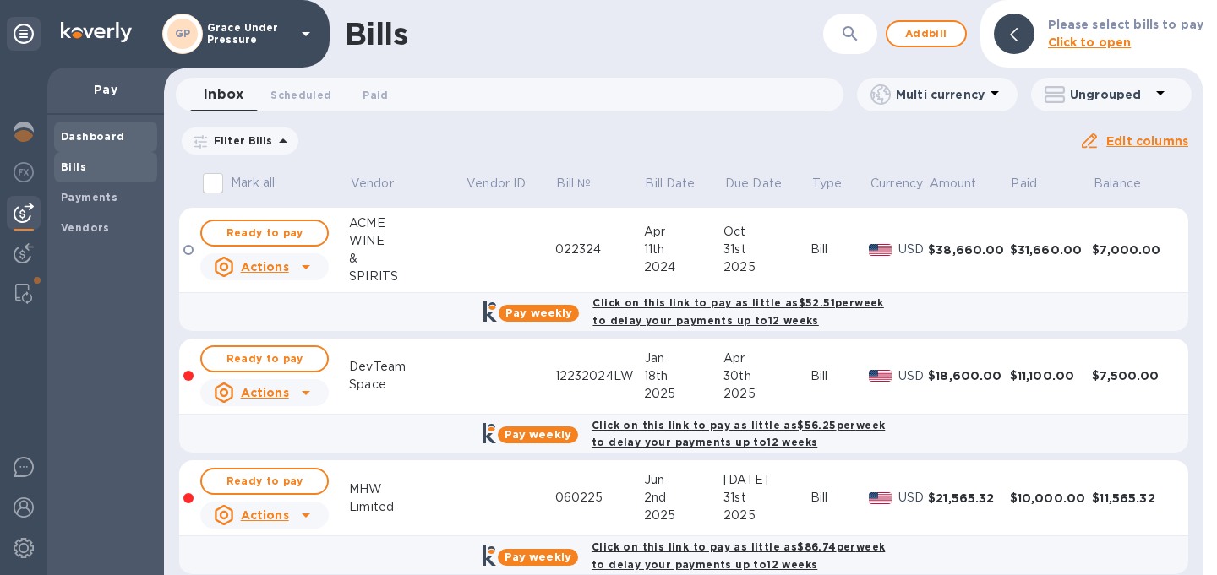
click at [81, 128] on span "Dashboard" at bounding box center [93, 136] width 64 height 17
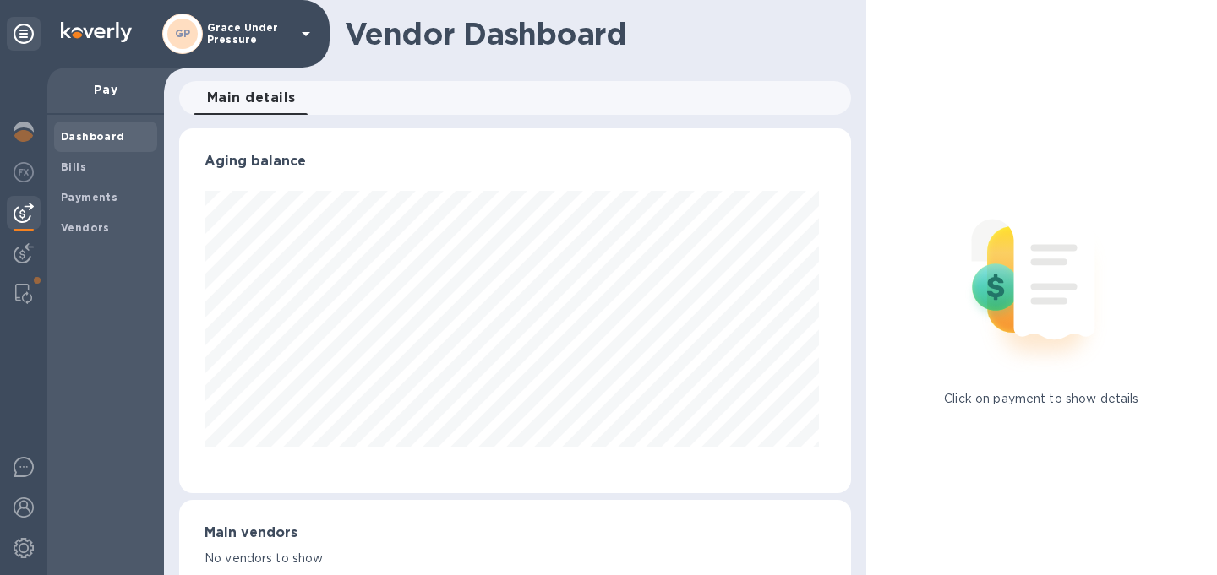
scroll to position [365, 665]
click at [75, 163] on b "Bills" at bounding box center [73, 167] width 25 height 13
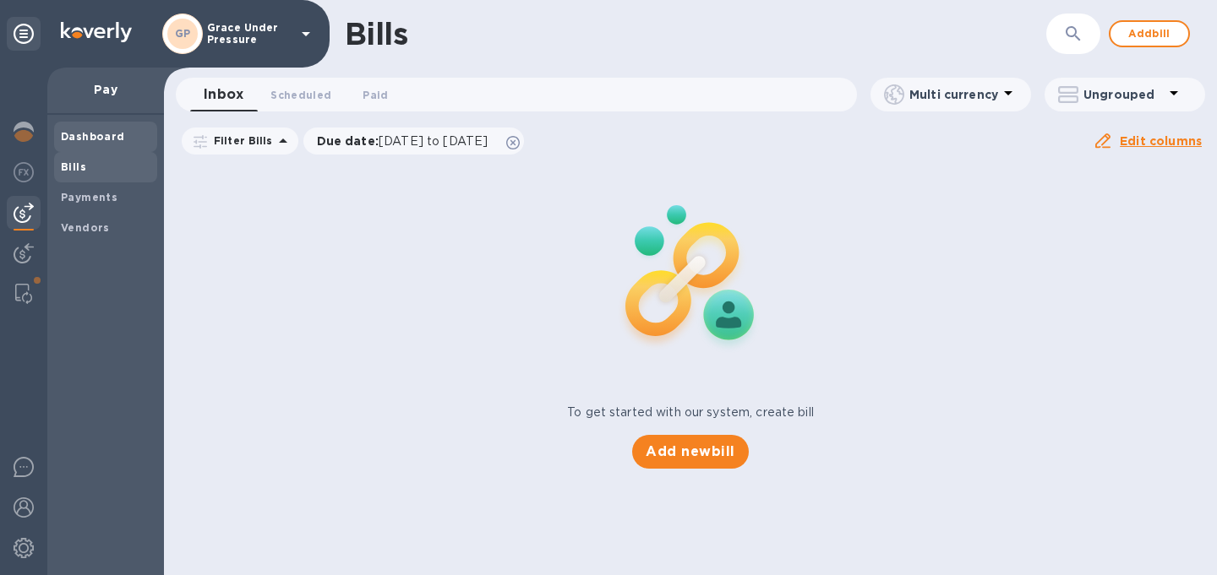
click at [83, 131] on b "Dashboard" at bounding box center [93, 136] width 64 height 13
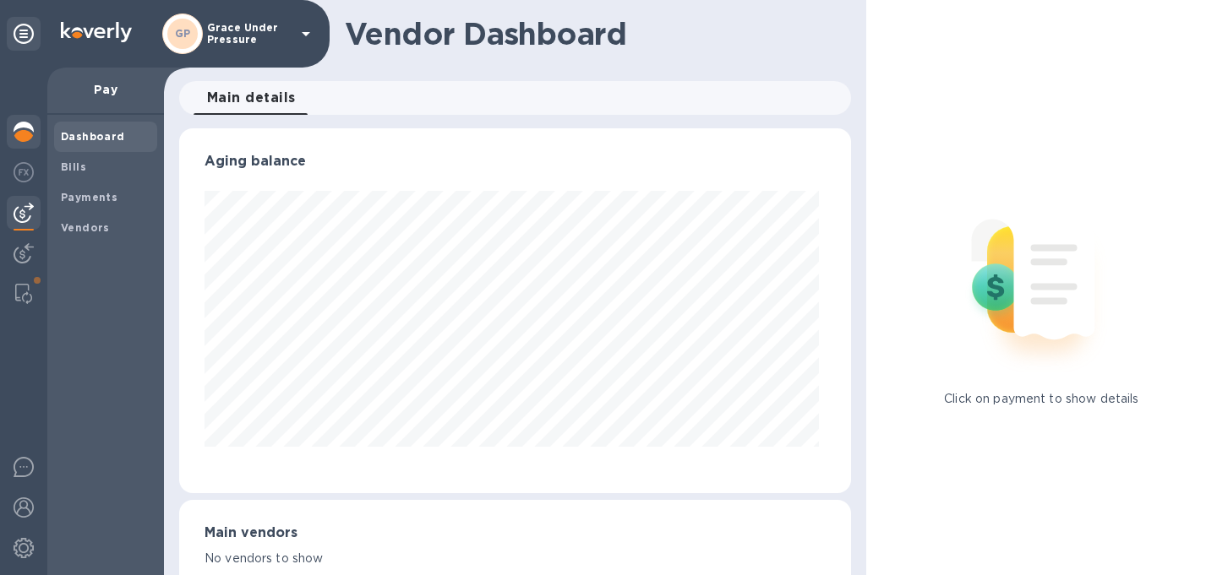
scroll to position [365, 665]
click at [25, 133] on img at bounding box center [24, 132] width 20 height 20
